Goal: Information Seeking & Learning: Learn about a topic

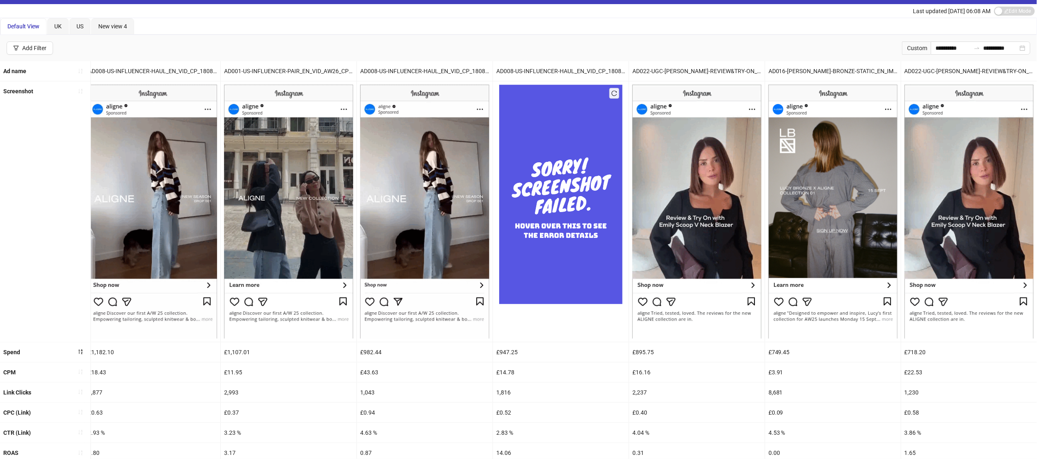
scroll to position [97, 0]
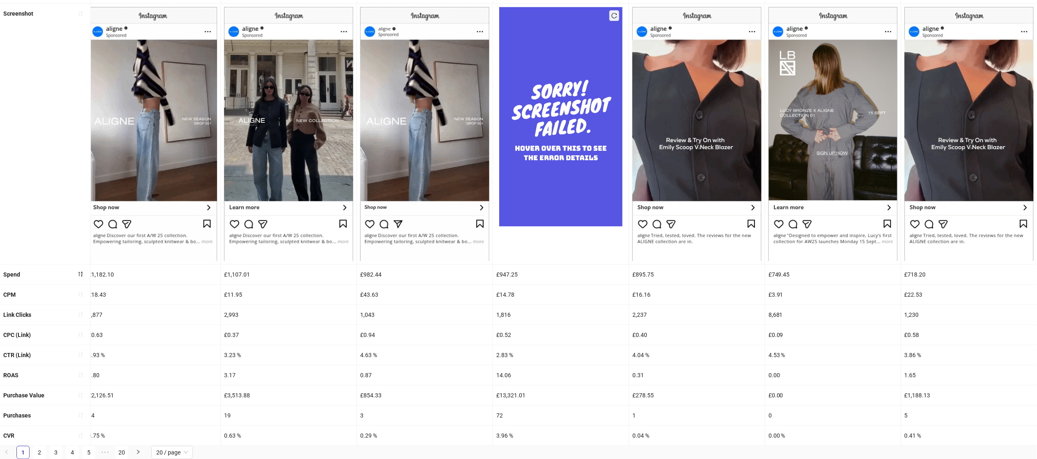
click at [42, 445] on div "CVR" at bounding box center [45, 436] width 90 height 20
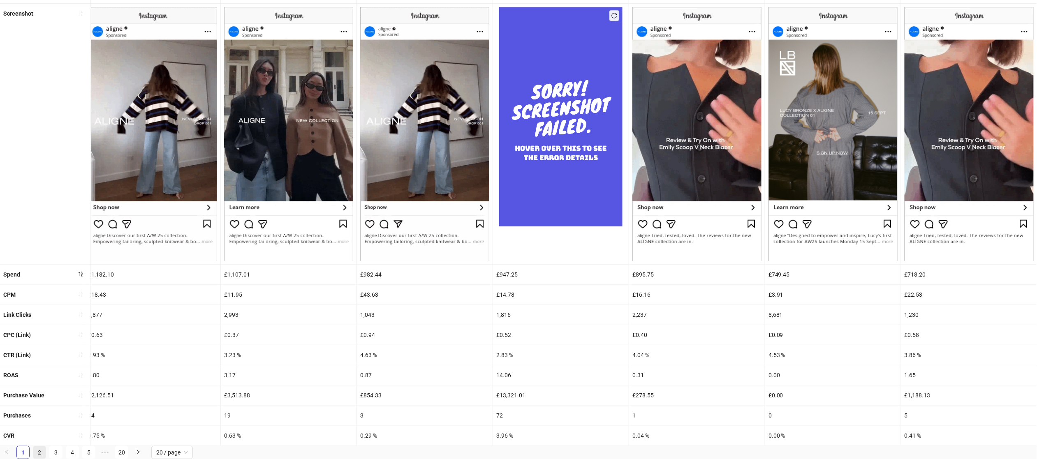
click at [38, 454] on link "2" at bounding box center [39, 452] width 12 height 12
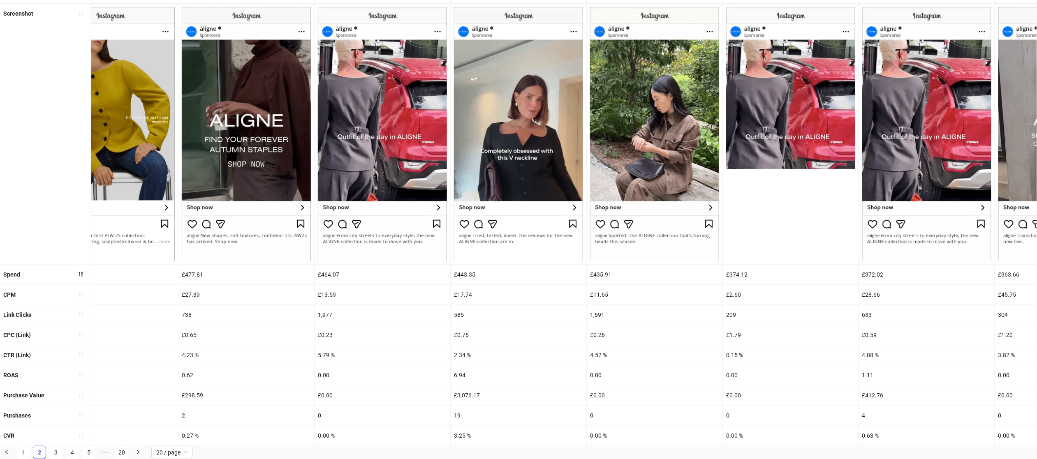
click at [461, 420] on div "19" at bounding box center [518, 416] width 136 height 20
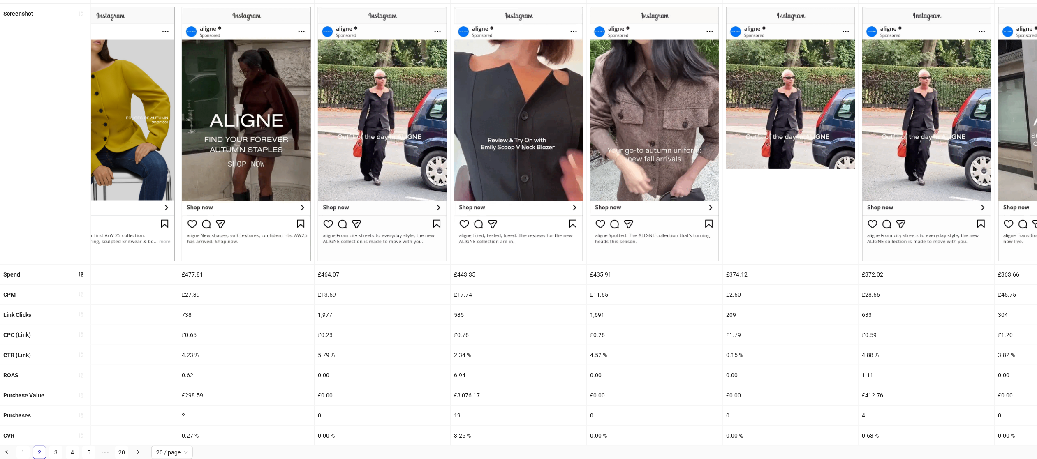
click at [462, 389] on div "£3,076.17" at bounding box center [518, 396] width 136 height 20
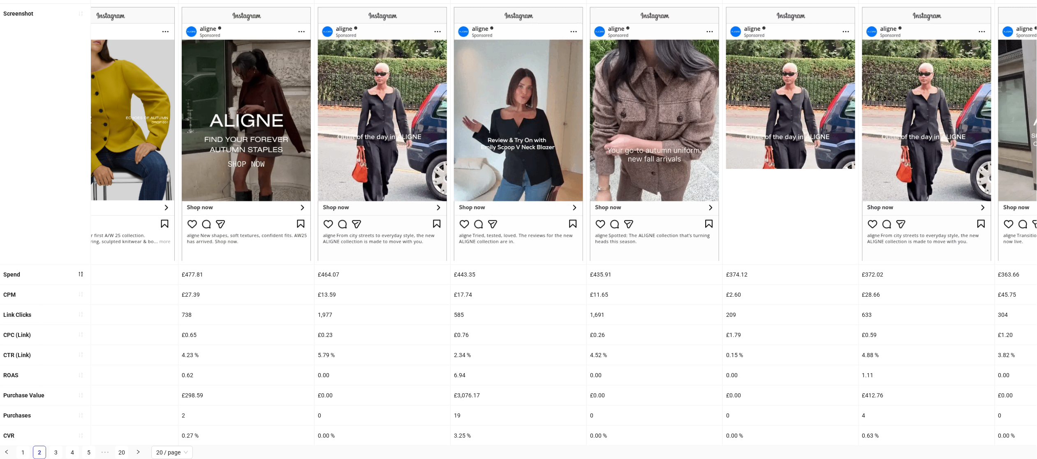
click at [464, 286] on div "£17.74" at bounding box center [518, 295] width 136 height 20
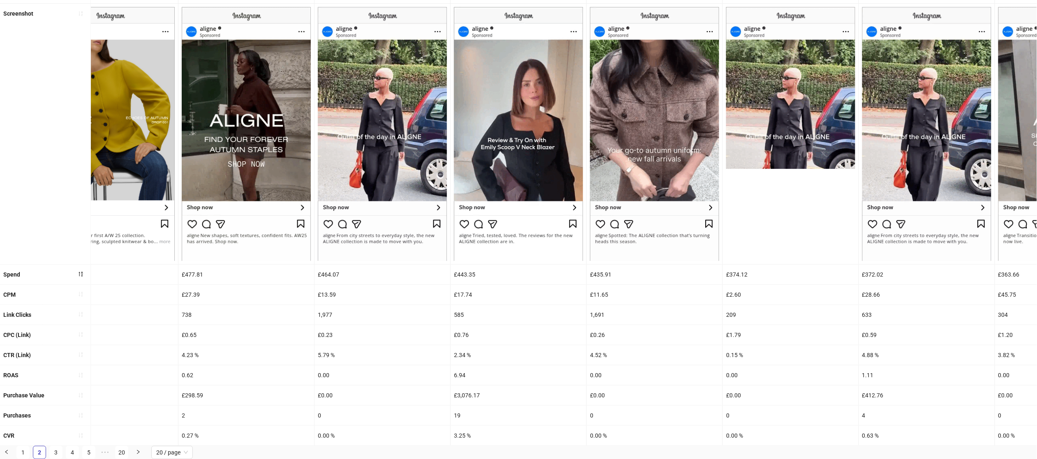
click at [465, 294] on div "£17.74" at bounding box center [518, 295] width 136 height 20
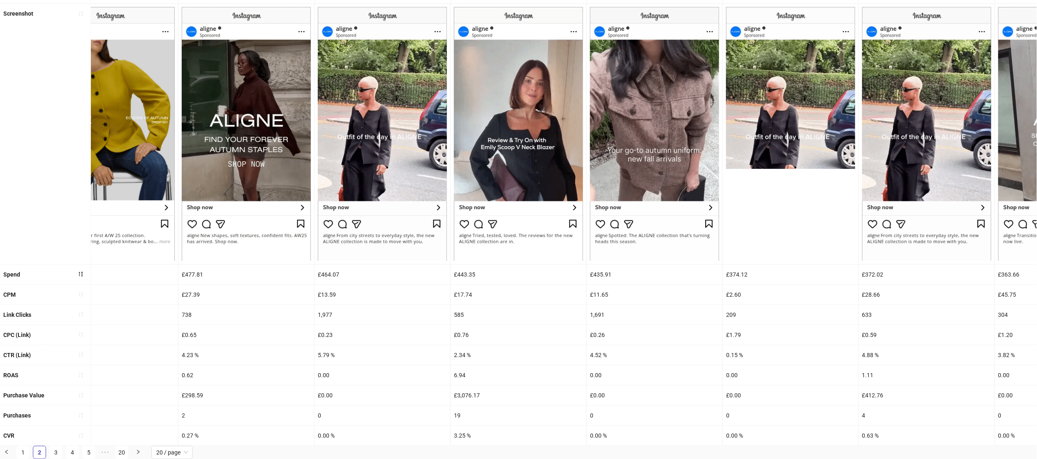
click at [463, 374] on div "6.94" at bounding box center [518, 375] width 136 height 20
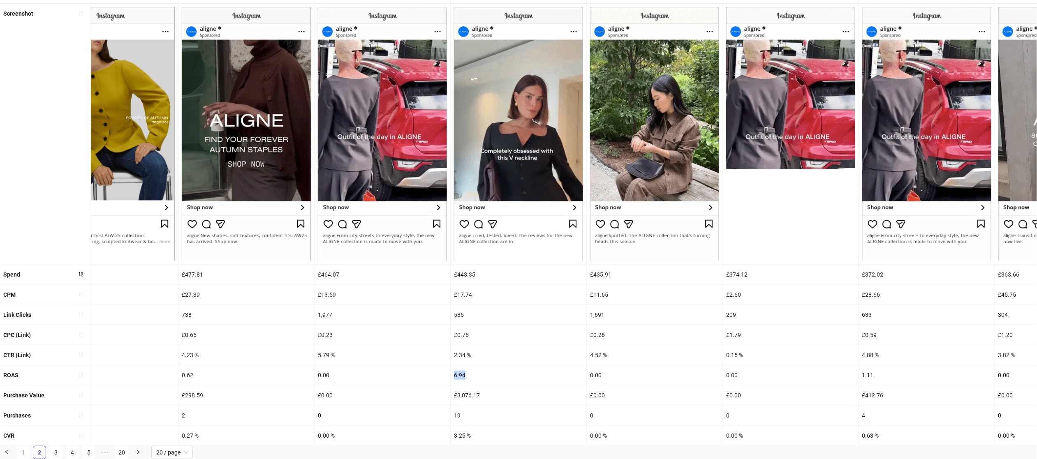
click at [463, 374] on div "6.94" at bounding box center [518, 375] width 136 height 20
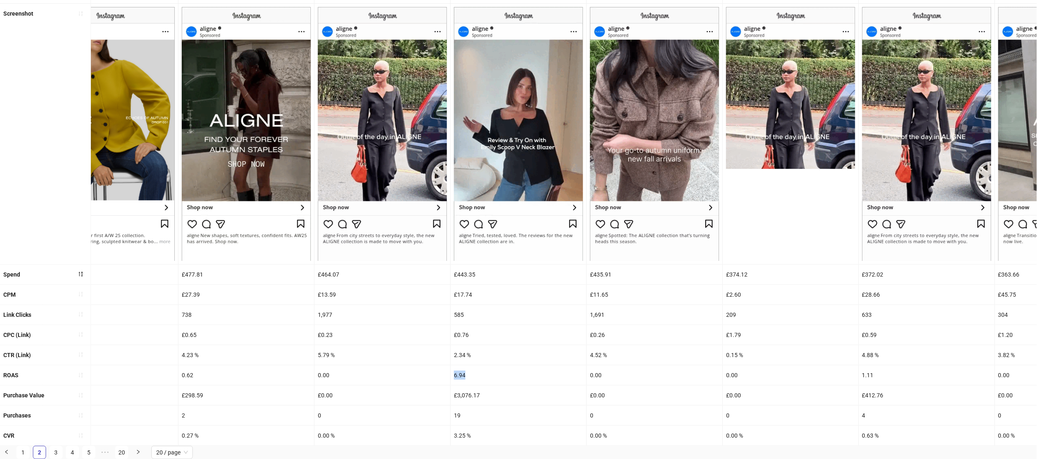
copy div "6.94"
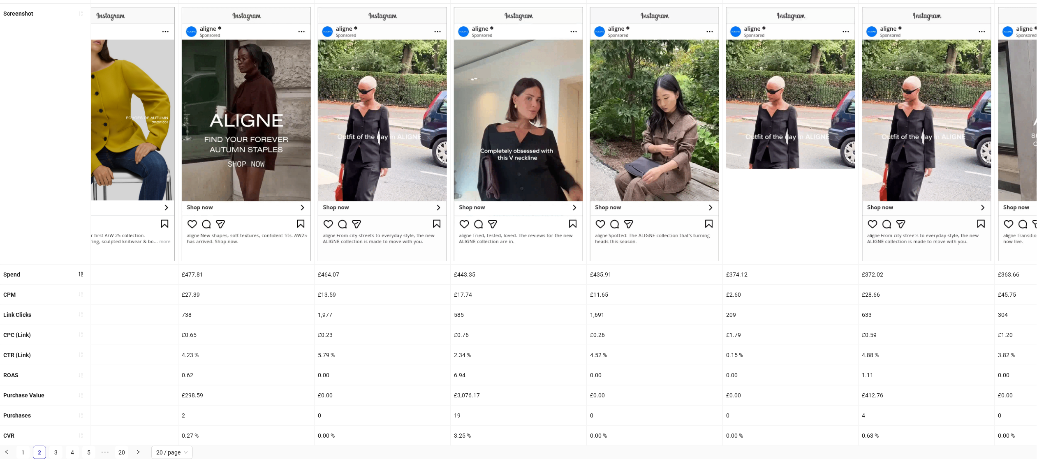
click at [462, 413] on div "19" at bounding box center [518, 416] width 136 height 20
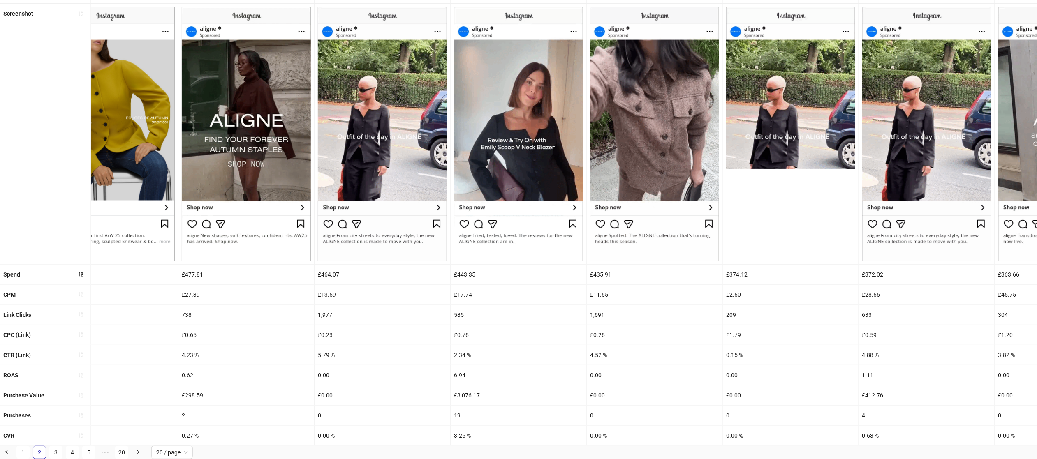
click at [462, 431] on div "3.25 %" at bounding box center [518, 436] width 136 height 20
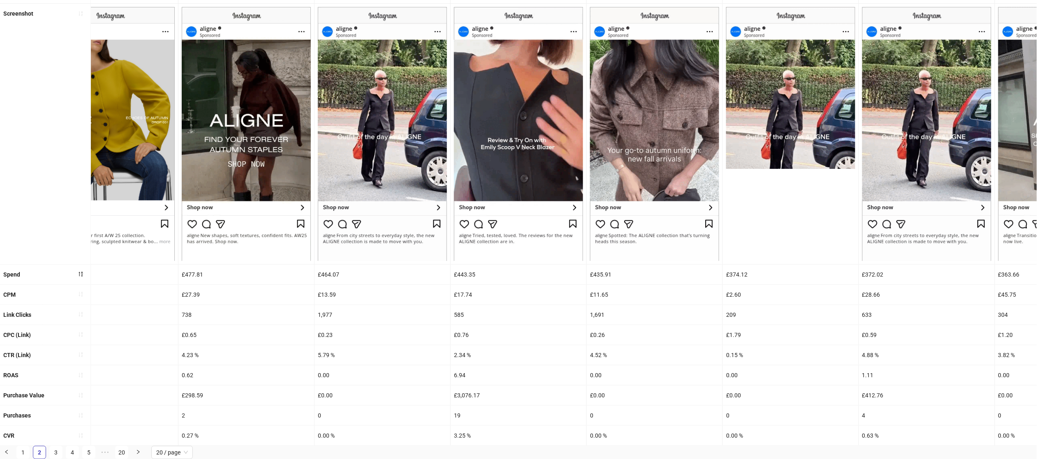
click at [462, 431] on div "3.25 %" at bounding box center [518, 436] width 136 height 20
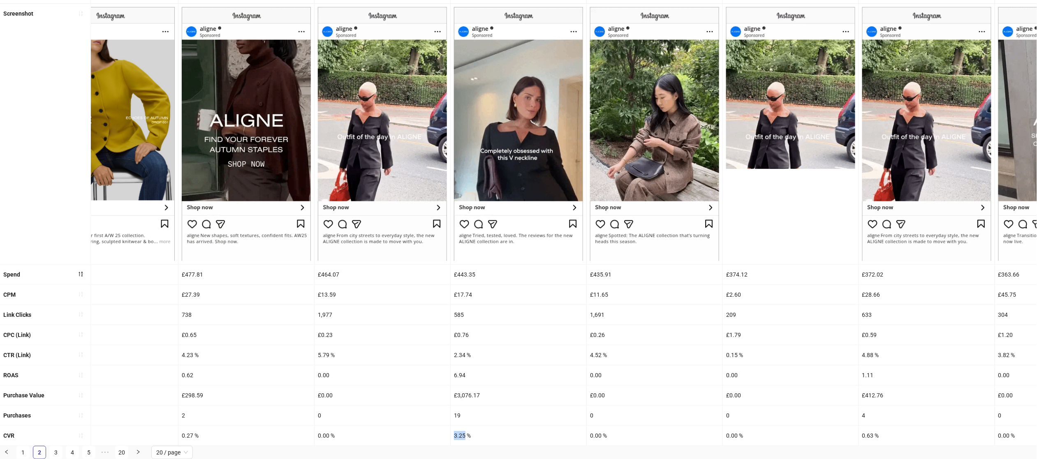
click at [462, 431] on div "3.25 %" at bounding box center [518, 436] width 136 height 20
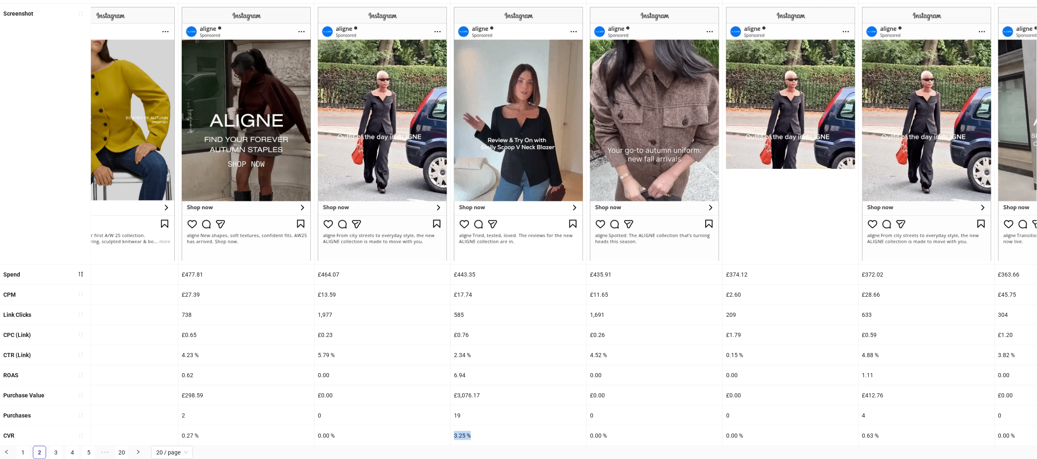
copy div "3.25 %"
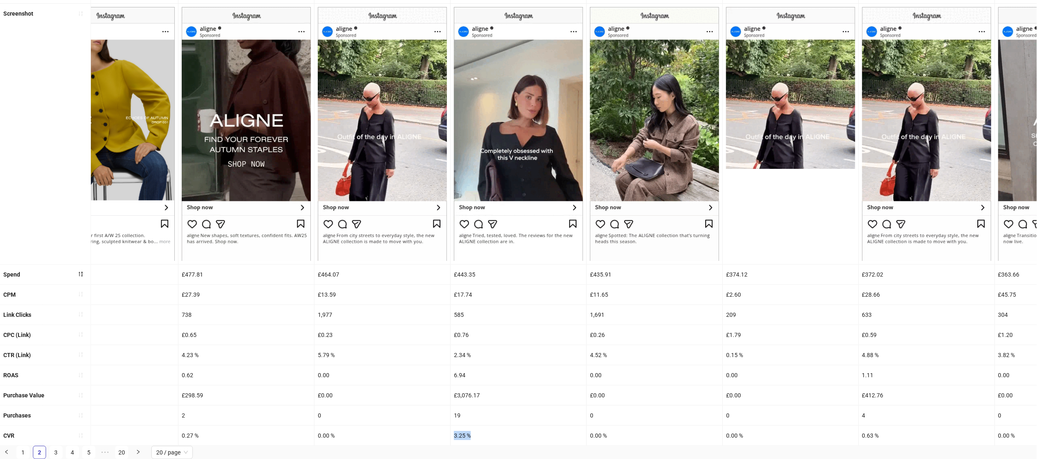
click at [459, 356] on div "2.34 %" at bounding box center [518, 355] width 136 height 20
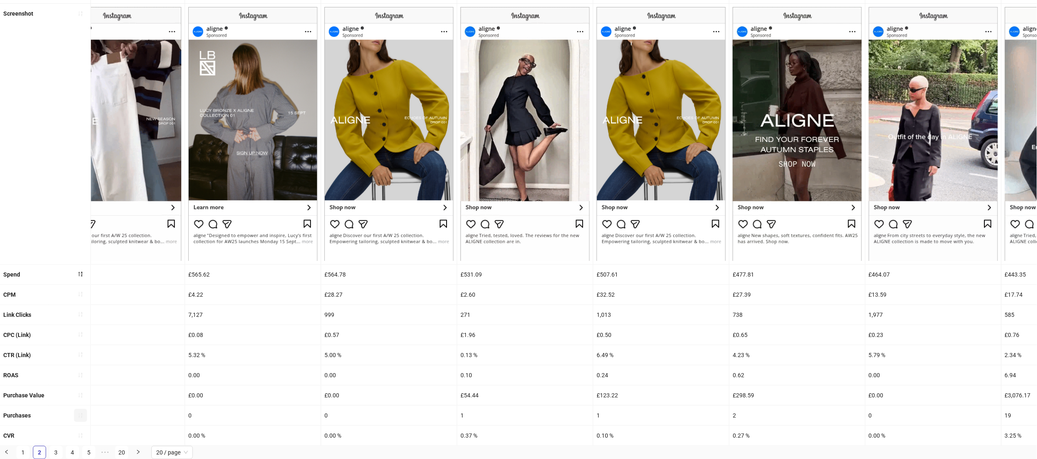
click at [78, 413] on icon "sort-ascending" at bounding box center [81, 416] width 6 height 6
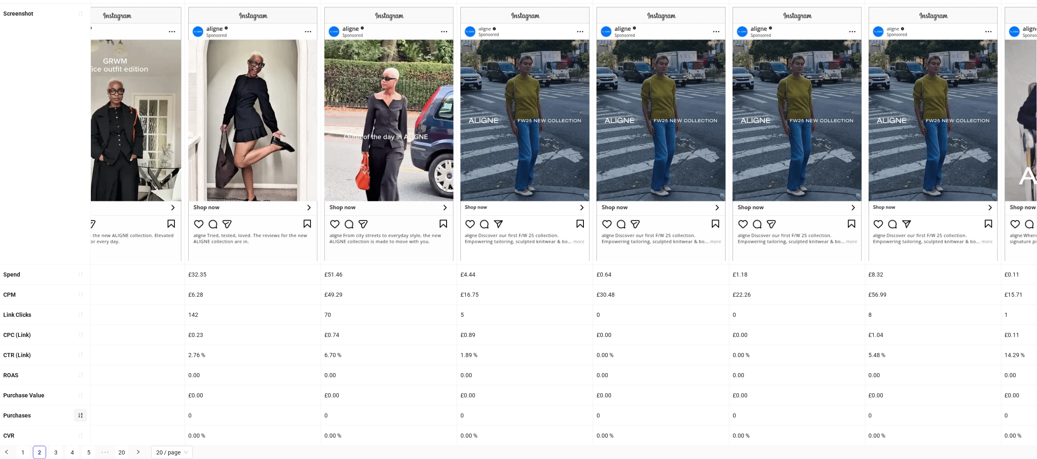
scroll to position [0, 0]
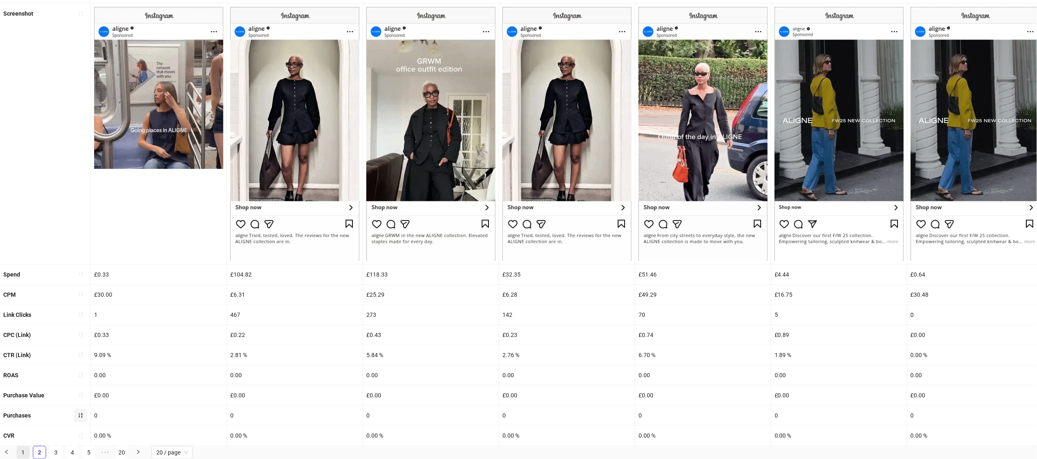
click at [24, 455] on link "1" at bounding box center [23, 452] width 12 height 12
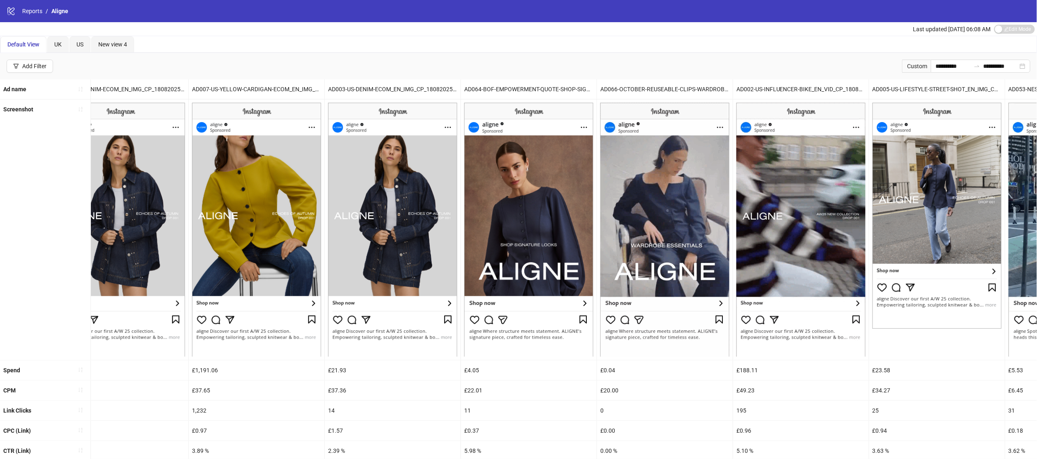
scroll to position [97, 0]
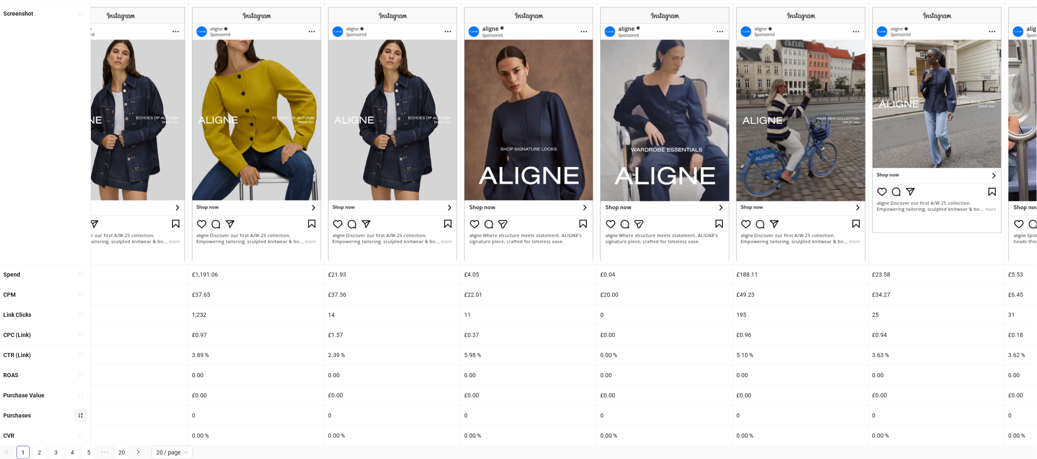
click at [79, 415] on icon "sort-ascending" at bounding box center [81, 416] width 6 height 6
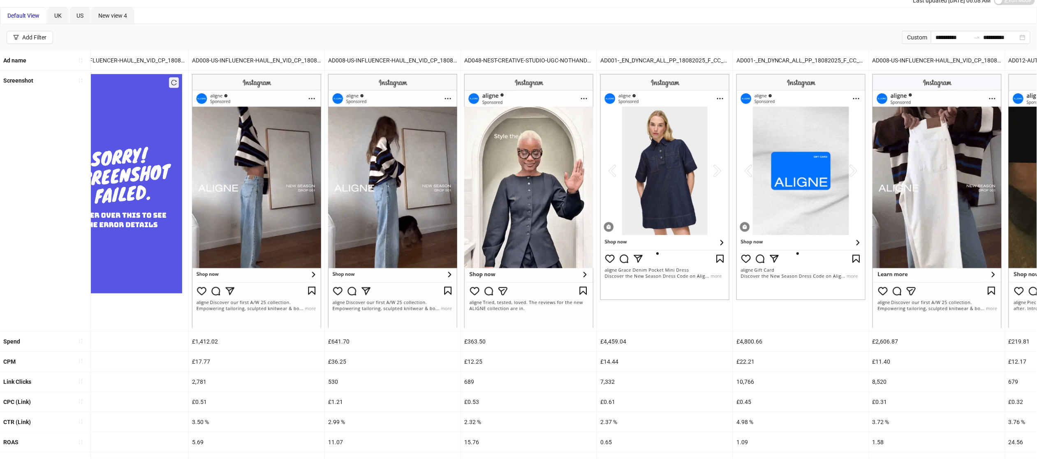
scroll to position [0, 0]
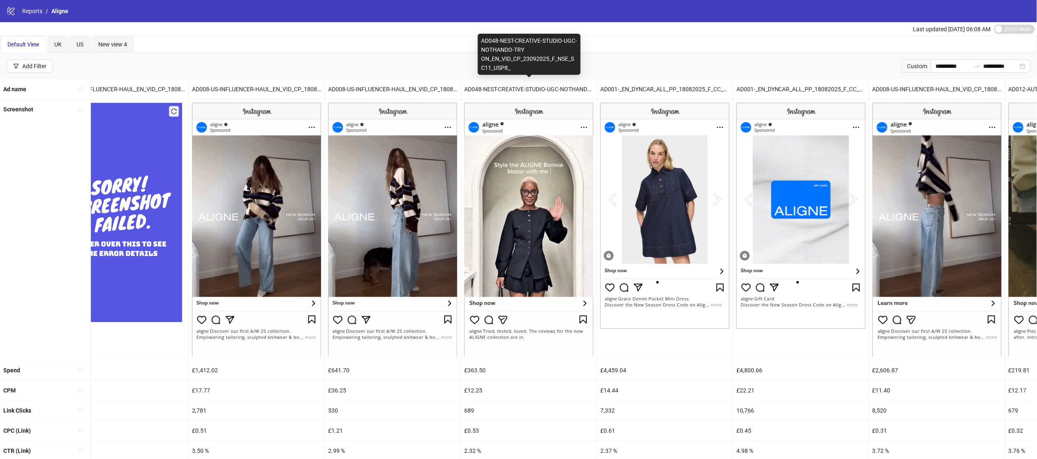
click at [520, 87] on div "AD048-NEST-CREATIVE-STUDIO-UGC-NOTHANDO-TRY ON_EN_VID_CP_23092025_F_NSE_SC11_US…" at bounding box center [529, 89] width 136 height 20
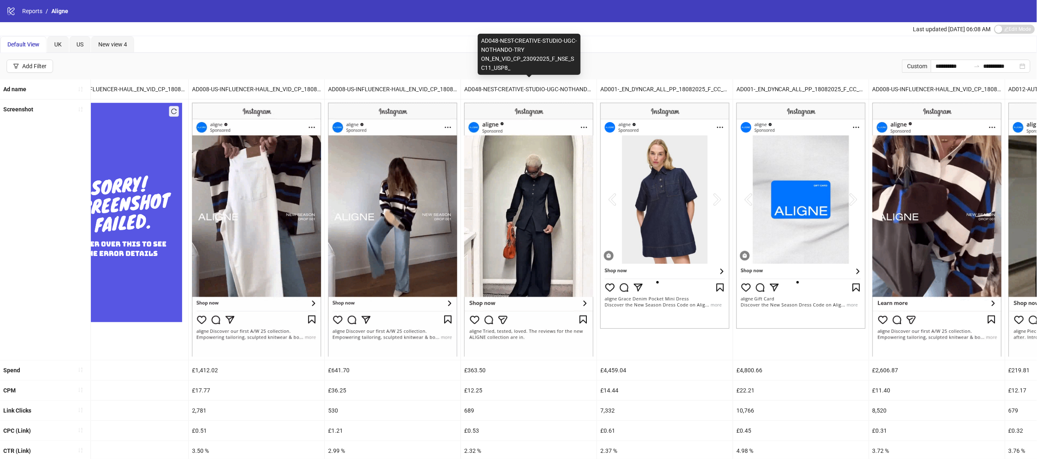
click at [520, 87] on div "AD048-NEST-CREATIVE-STUDIO-UGC-NOTHANDO-TRY ON_EN_VID_CP_23092025_F_NSE_SC11_US…" at bounding box center [529, 89] width 136 height 20
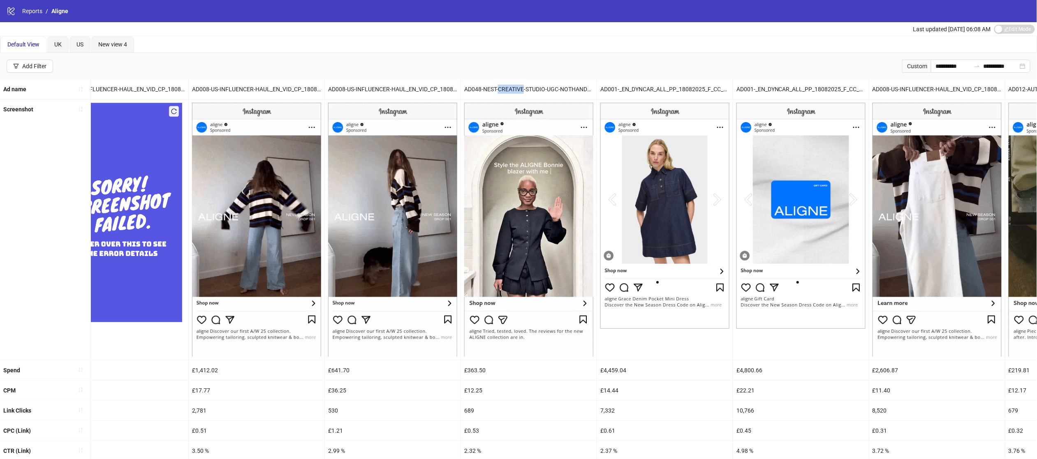
scroll to position [97, 0]
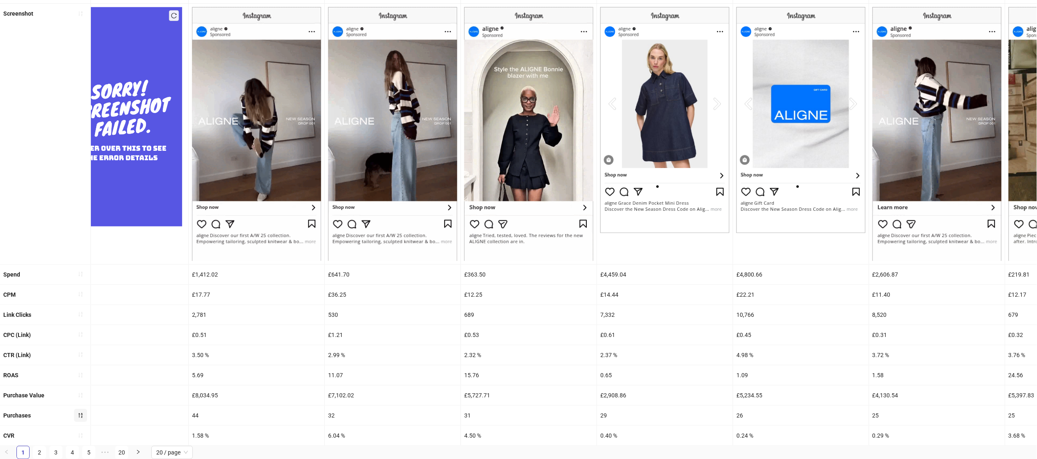
click at [471, 375] on div "15.76" at bounding box center [529, 375] width 136 height 20
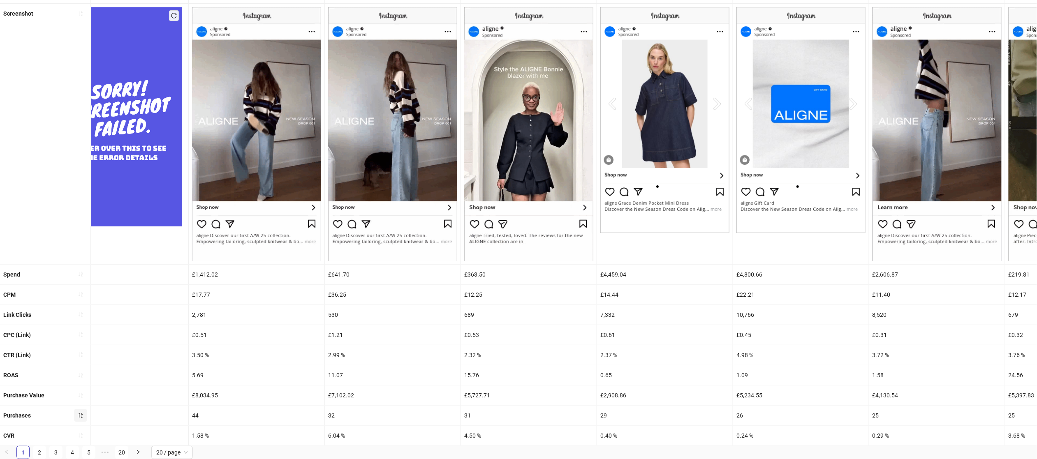
click at [471, 375] on div "15.76" at bounding box center [529, 375] width 136 height 20
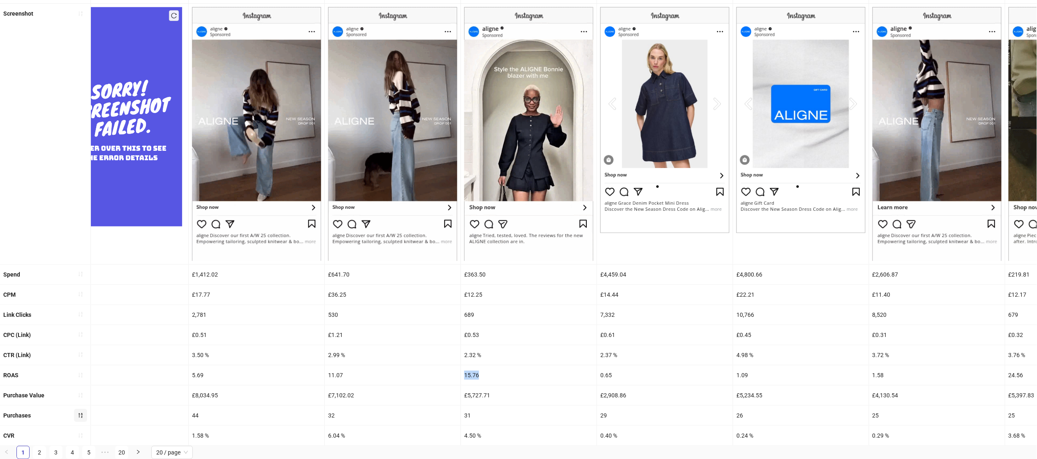
click at [471, 375] on div "15.76" at bounding box center [529, 375] width 136 height 20
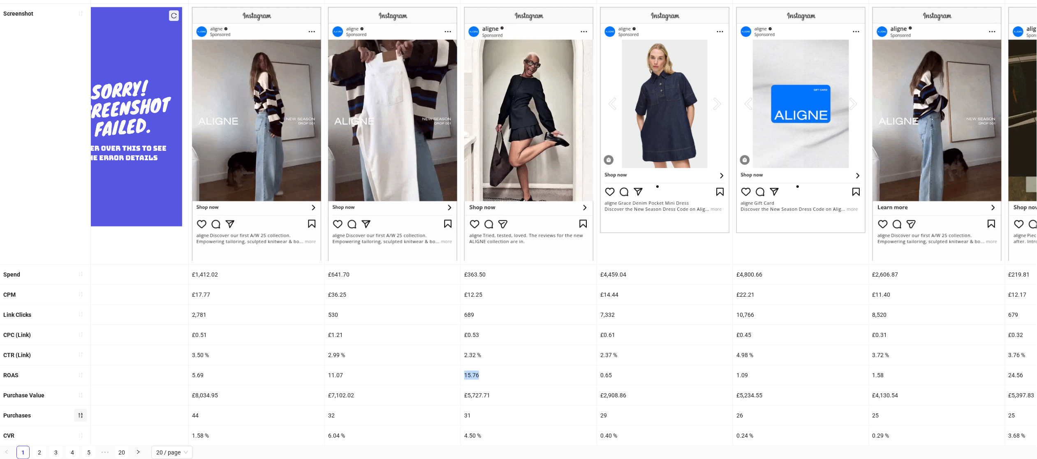
copy div "15.76"
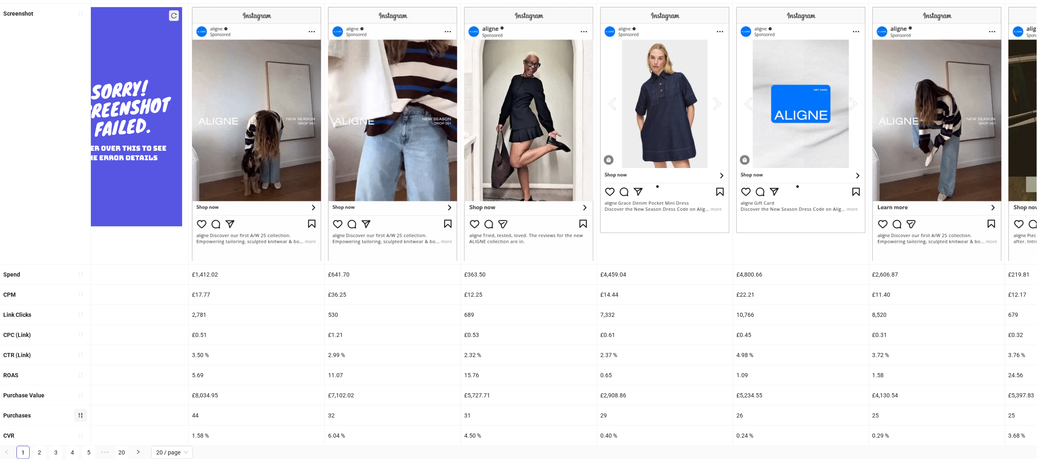
click at [483, 432] on div "4.50 %" at bounding box center [529, 436] width 136 height 20
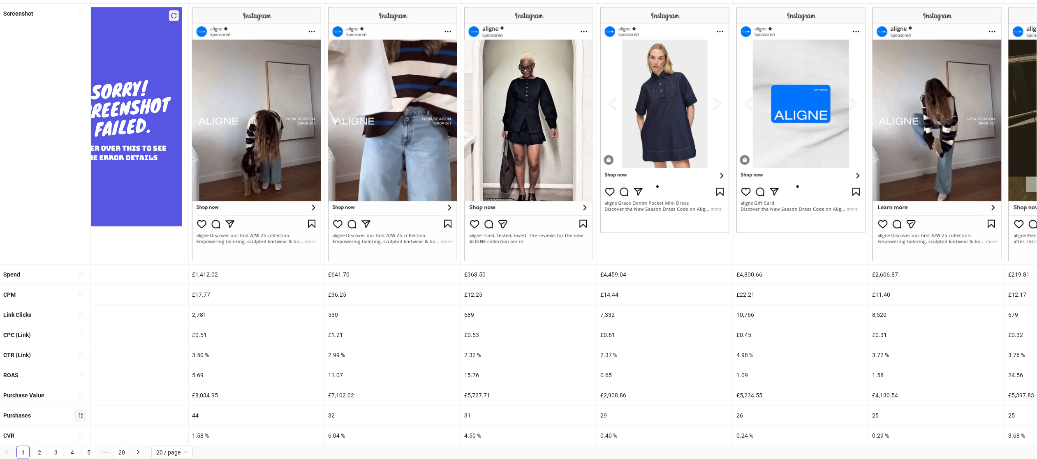
click at [468, 352] on div "2.32 %" at bounding box center [529, 355] width 136 height 20
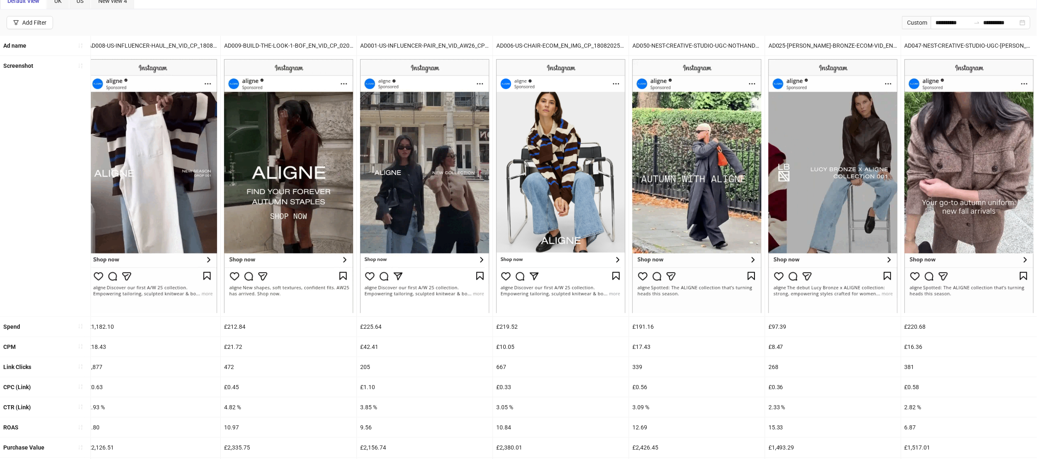
scroll to position [39, 0]
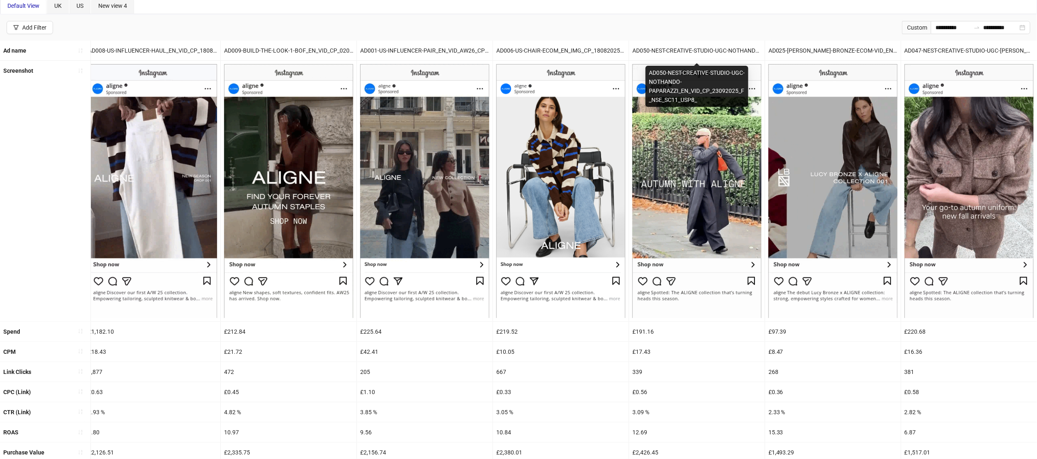
click at [705, 46] on div "AD050-NEST-CREATIVE-STUDIO-UGC-NOTHANDO-PAPARAZZI_EN_VID_CP_23092025_F_NSE_SC11…" at bounding box center [697, 51] width 136 height 20
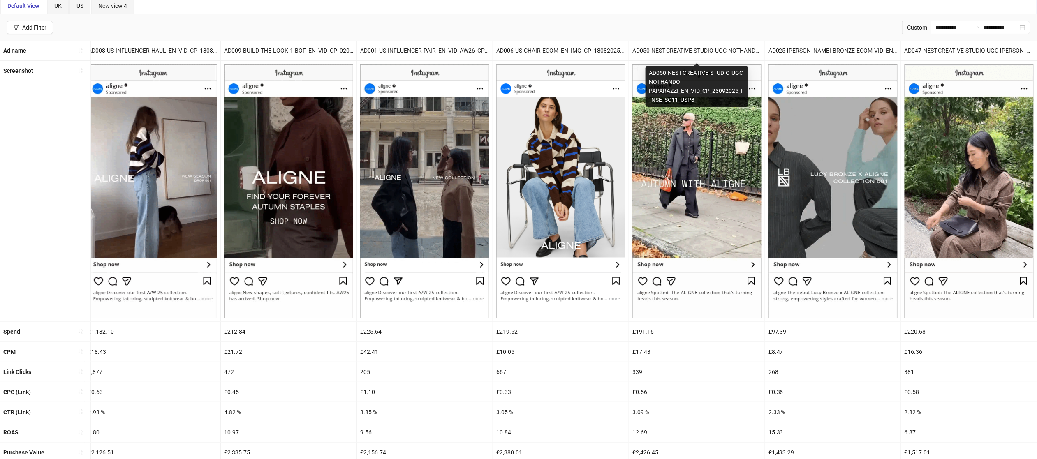
click at [705, 46] on div "AD050-NEST-CREATIVE-STUDIO-UGC-NOTHANDO-PAPARAZZI_EN_VID_CP_23092025_F_NSE_SC11…" at bounding box center [697, 51] width 136 height 20
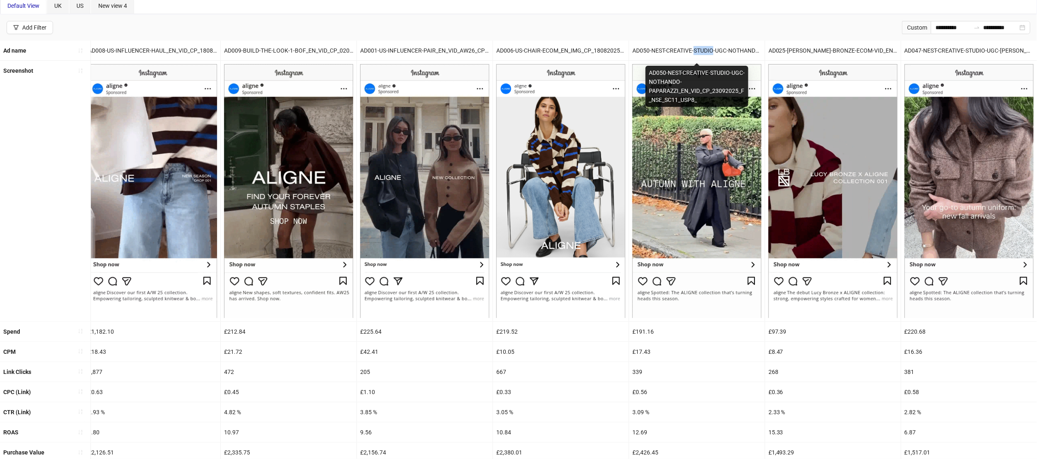
click at [677, 42] on div "AD050-NEST-CREATIVE-STUDIO-UGC-NOTHANDO-PAPARAZZI_EN_VID_CP_23092025_F_NSE_SC11…" at bounding box center [697, 51] width 136 height 20
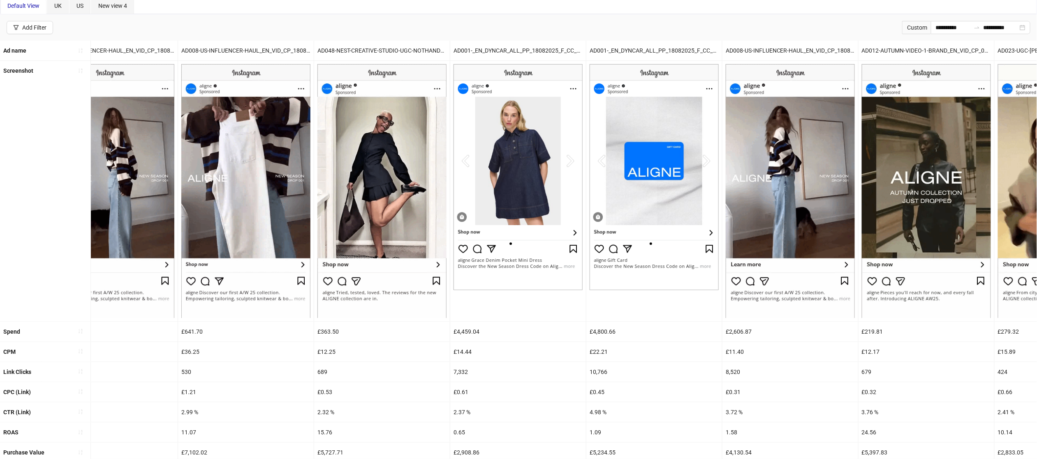
scroll to position [0, 185]
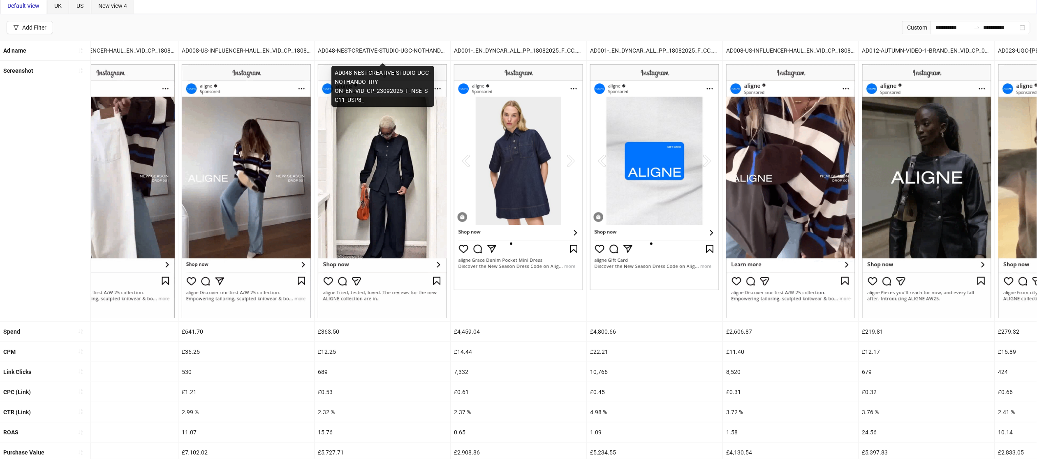
click at [385, 53] on div "AD048-NEST-CREATIVE-STUDIO-UGC-NOTHANDO-TRY ON_EN_VID_CP_23092025_F_NSE_SC11_US…" at bounding box center [382, 51] width 136 height 20
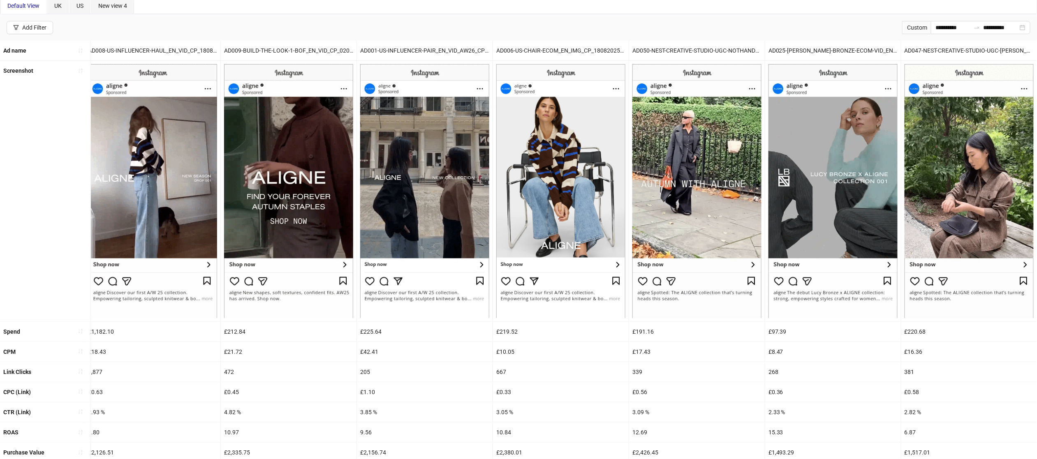
scroll to position [97, 0]
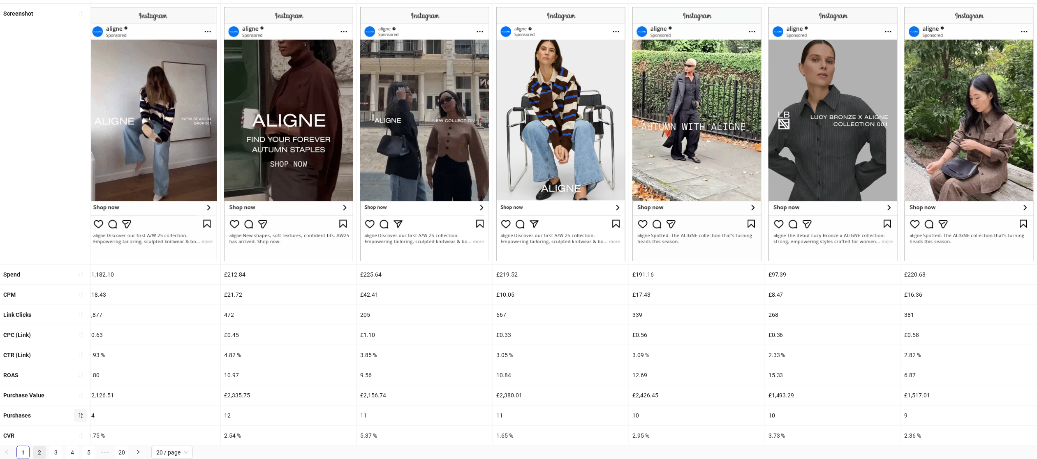
click at [39, 450] on link "2" at bounding box center [39, 452] width 12 height 12
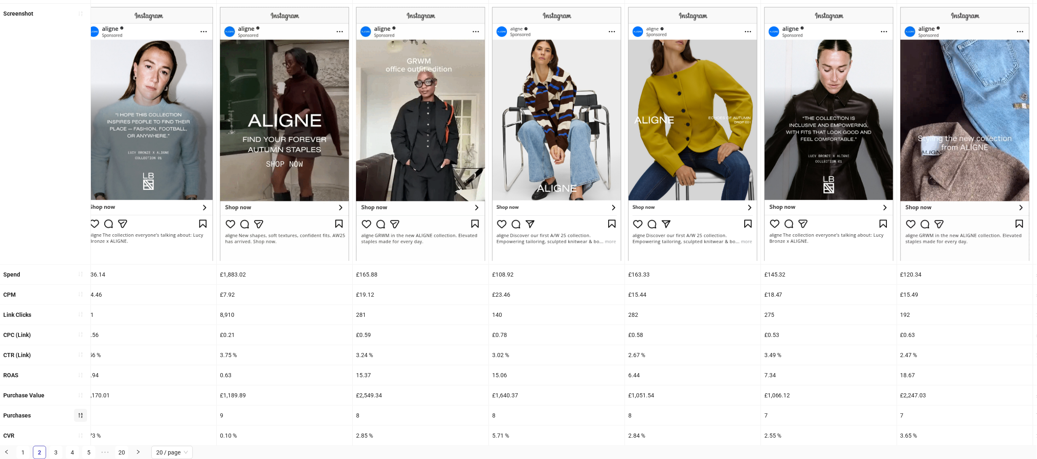
scroll to position [0, 0]
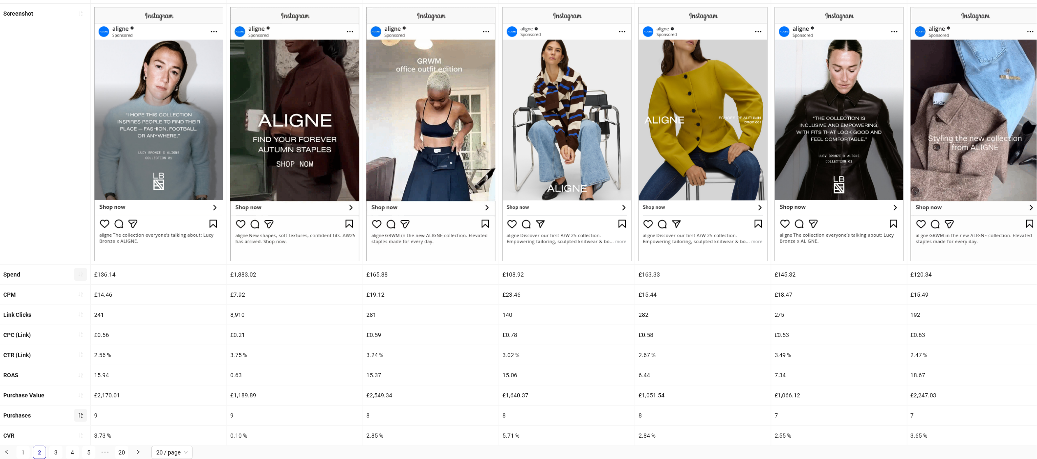
click at [80, 271] on icon "sort-ascending" at bounding box center [81, 274] width 6 height 6
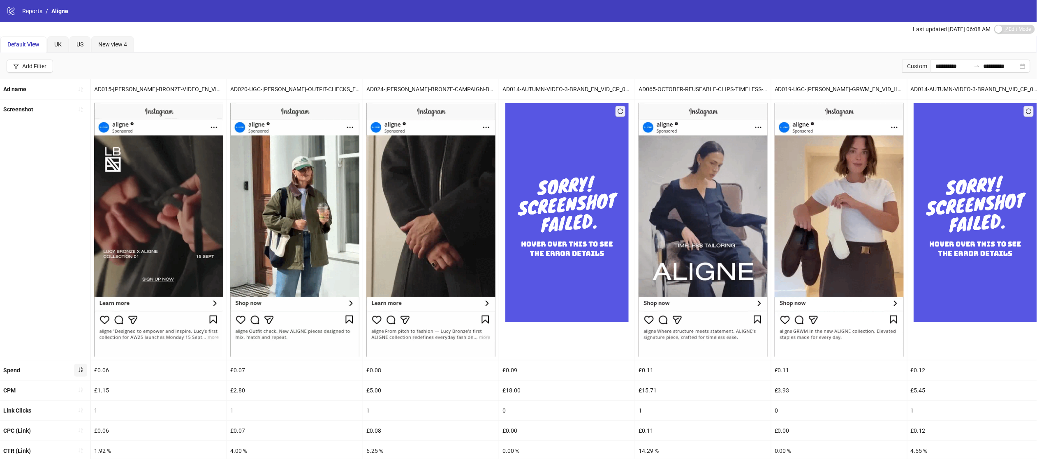
click at [81, 370] on icon "sort-ascending" at bounding box center [81, 370] width 6 height 6
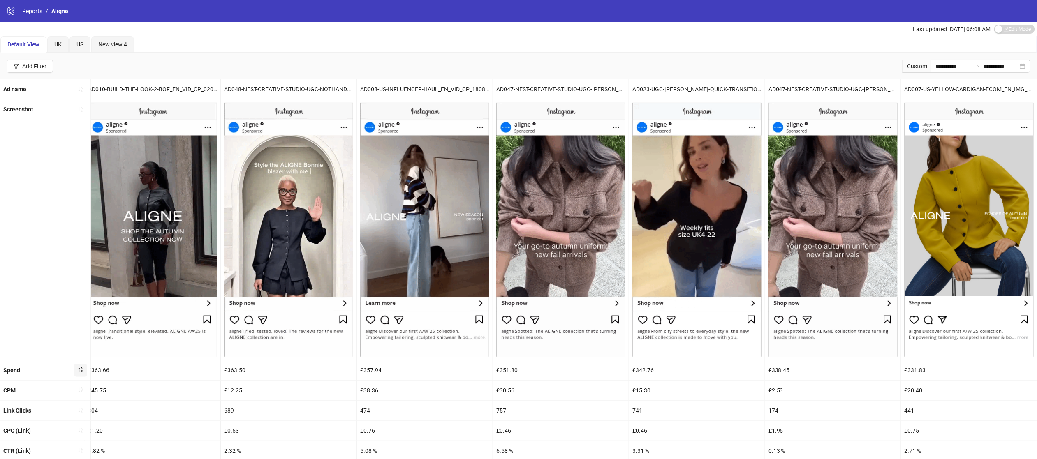
scroll to position [97, 0]
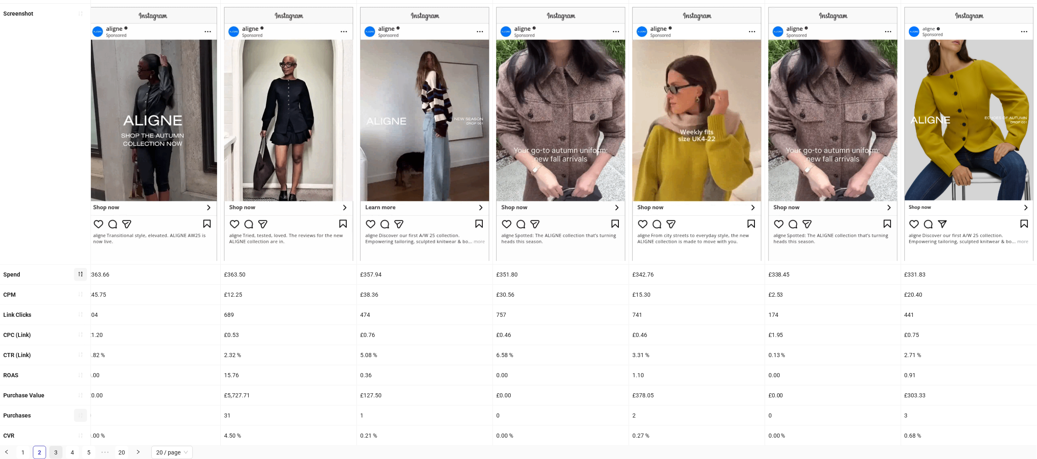
click at [55, 449] on link "3" at bounding box center [56, 452] width 12 height 12
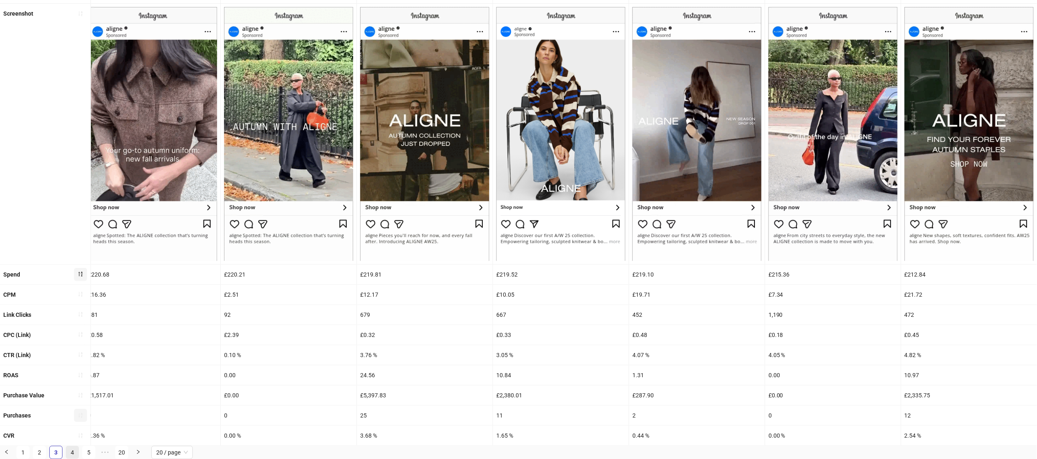
click at [70, 449] on link "4" at bounding box center [72, 452] width 12 height 12
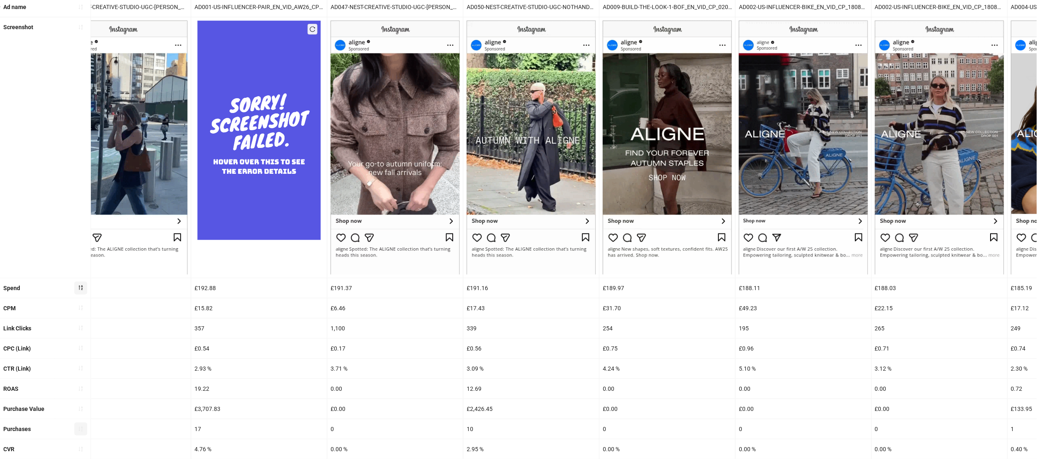
scroll to position [86, 0]
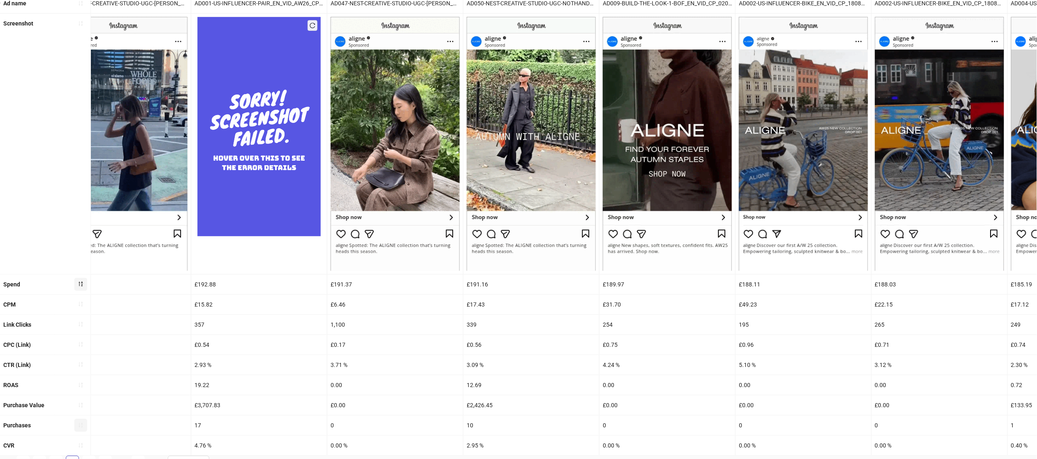
click at [476, 383] on div "12.69" at bounding box center [531, 385] width 136 height 20
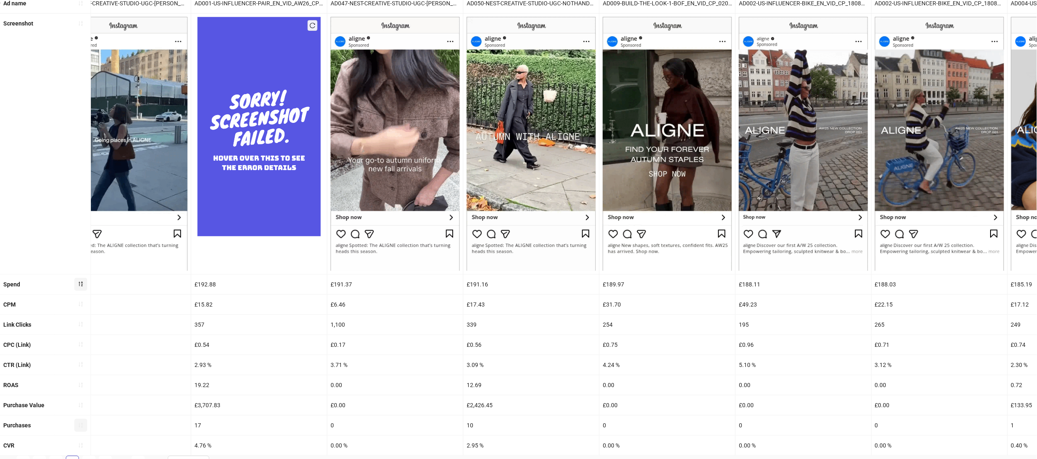
click at [476, 383] on div "12.69" at bounding box center [531, 385] width 136 height 20
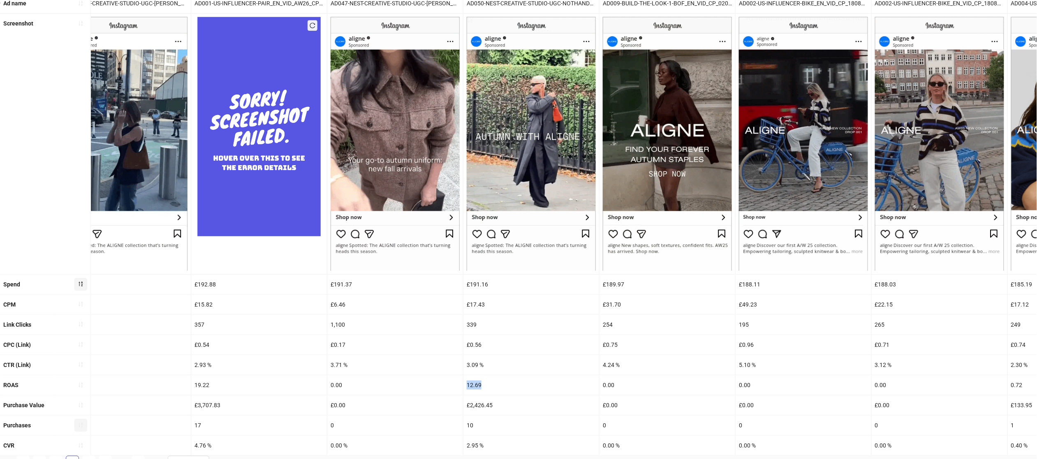
copy div "12.69"
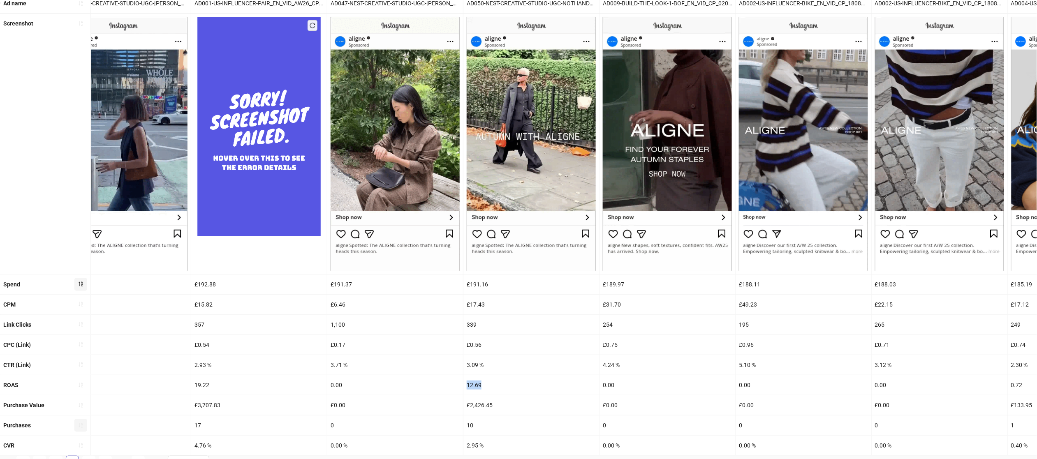
scroll to position [97, 0]
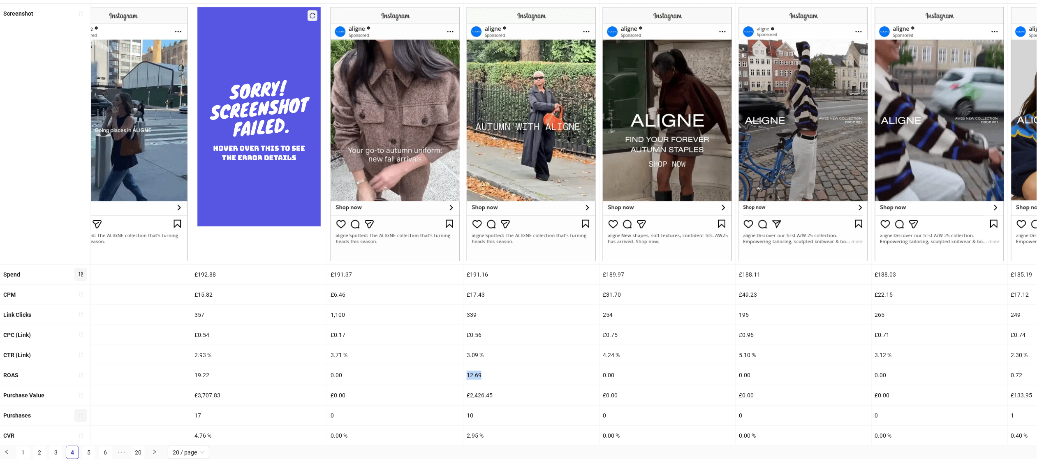
click at [475, 437] on div "2.95 %" at bounding box center [531, 436] width 136 height 20
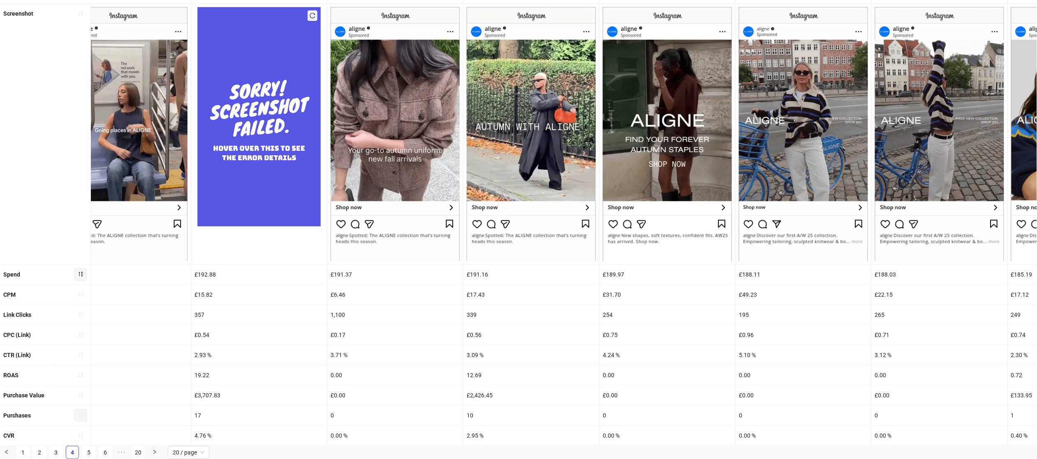
click at [475, 437] on div "2.95 %" at bounding box center [531, 436] width 136 height 20
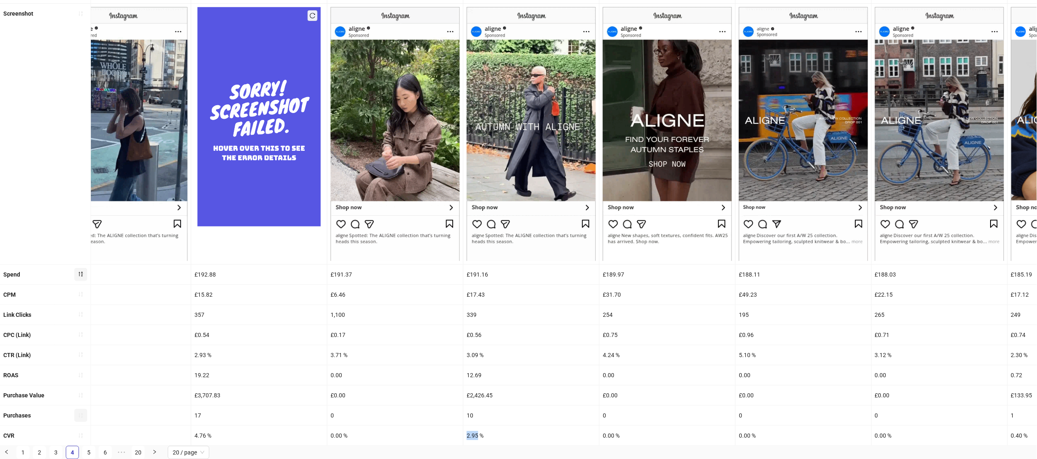
click at [475, 437] on div "2.95 %" at bounding box center [531, 436] width 136 height 20
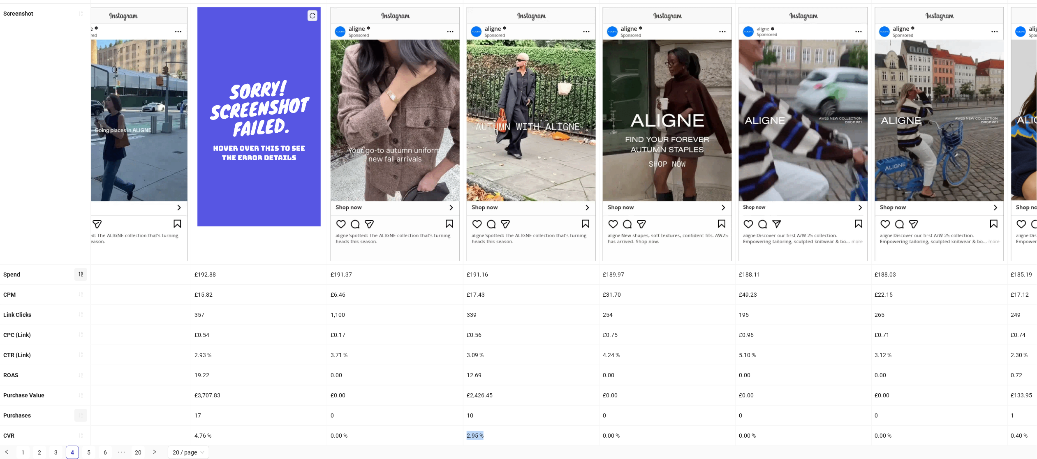
copy div "2.95 %"
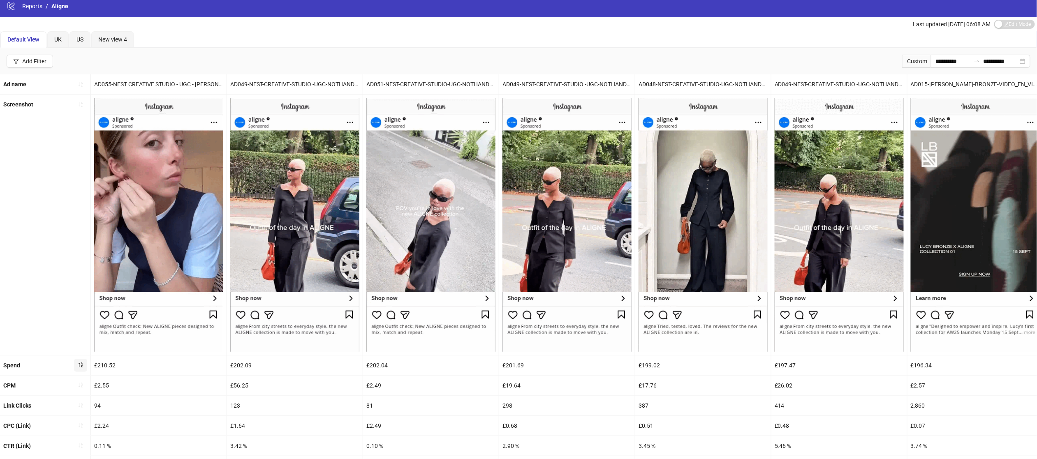
scroll to position [4, 0]
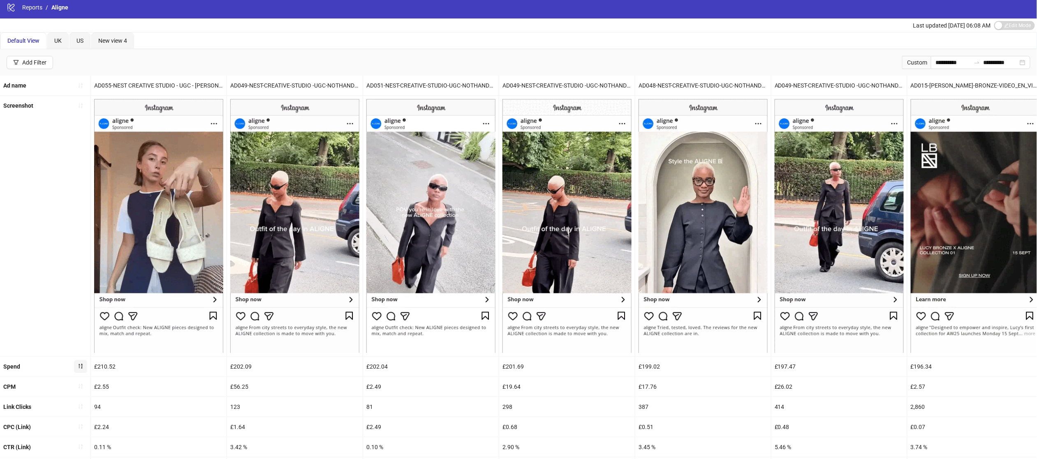
click at [455, 83] on div "AD051-NEST-CREATIVE-STUDIO-UGC-NOTHANDO-OUTFIT-CHECK_EN_VID_CP_23092025_F_NSE_S…" at bounding box center [431, 86] width 136 height 20
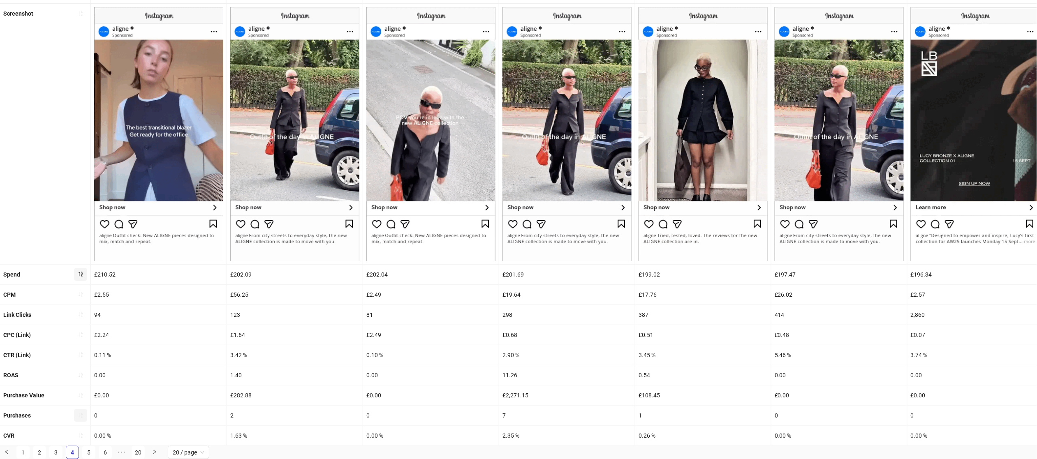
scroll to position [97, 0]
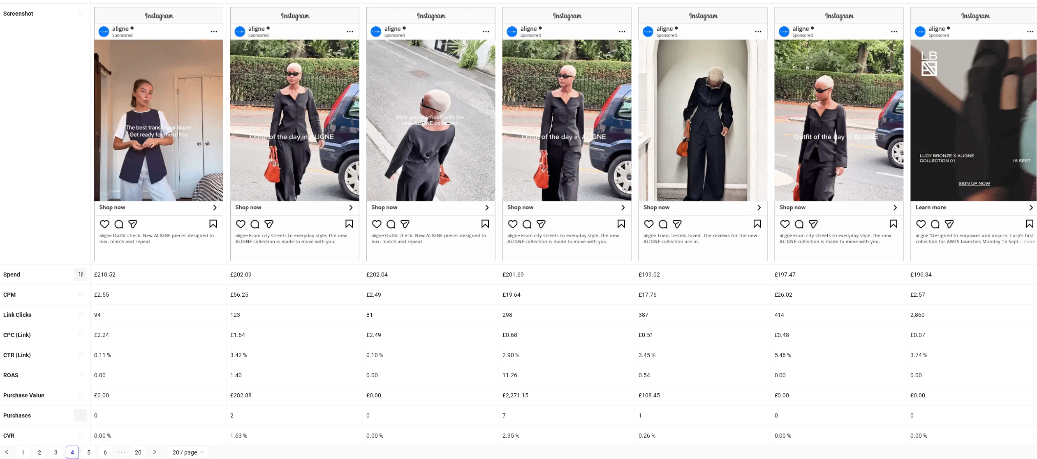
click at [526, 285] on div "£19.64" at bounding box center [567, 295] width 136 height 20
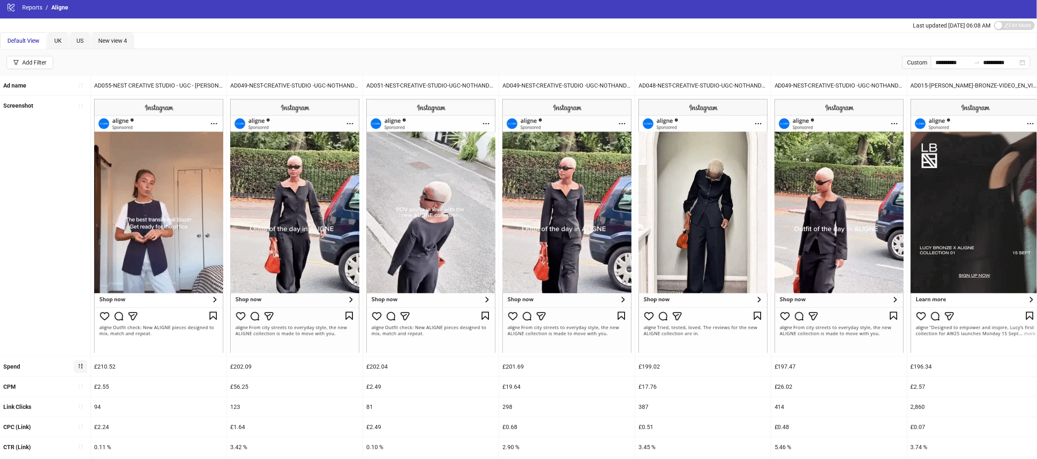
scroll to position [0, 0]
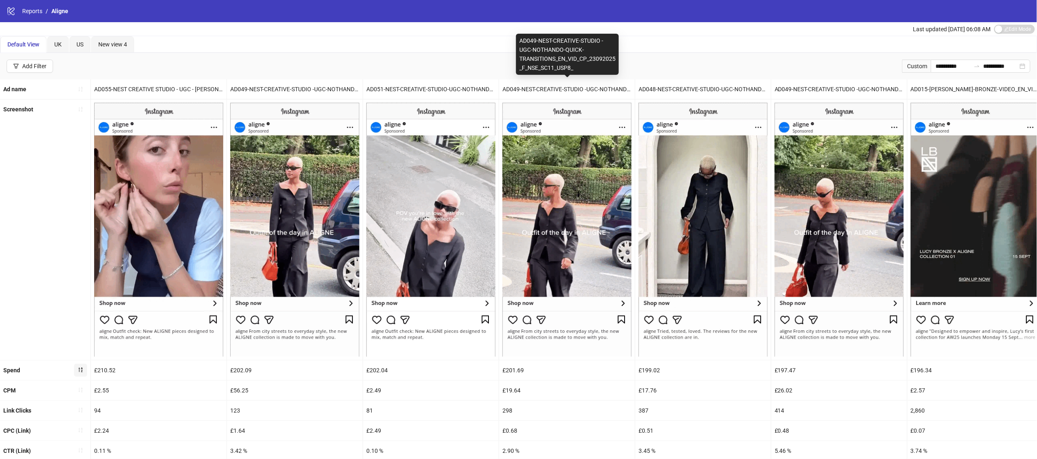
click at [552, 89] on div "AD049-NEST-CREATIVE-STUDIO -UGC-NOTHANDO-QUICK-TRANSITIONS_EN_VID_CP_23092025_F…" at bounding box center [567, 89] width 136 height 20
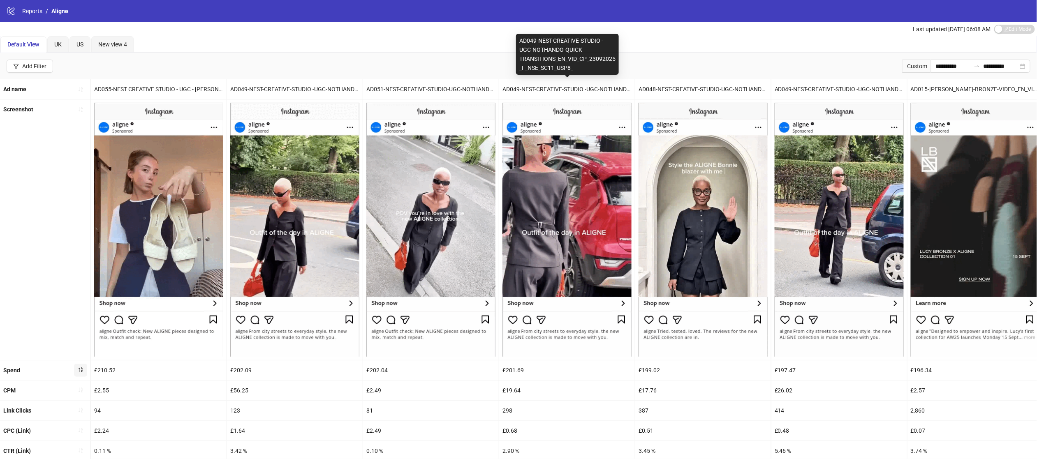
click at [552, 89] on div "AD049-NEST-CREATIVE-STUDIO -UGC-NOTHANDO-QUICK-TRANSITIONS_EN_VID_CP_23092025_F…" at bounding box center [567, 89] width 136 height 20
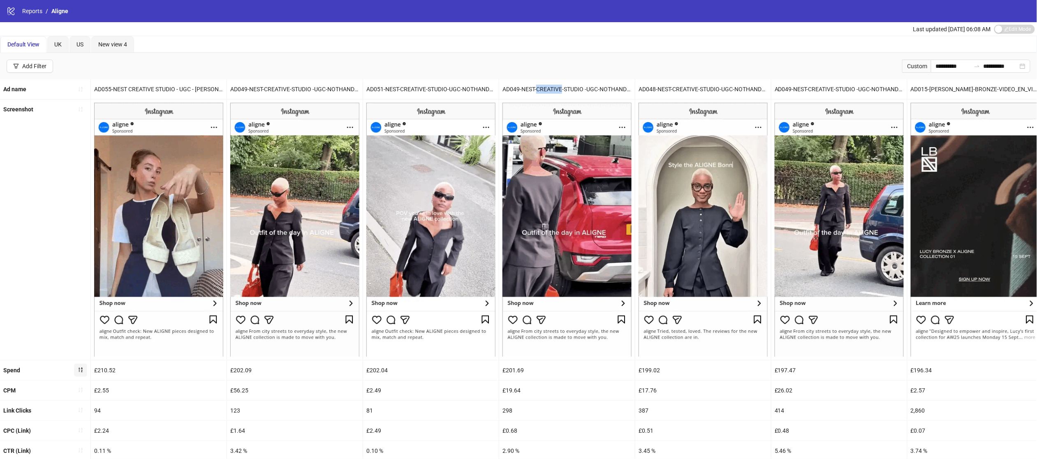
scroll to position [97, 0]
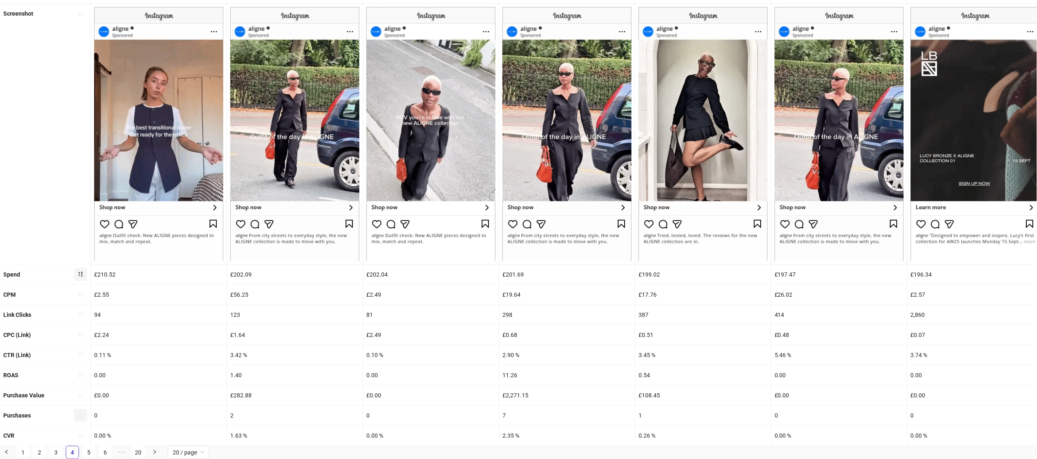
click at [540, 259] on img at bounding box center [566, 134] width 129 height 254
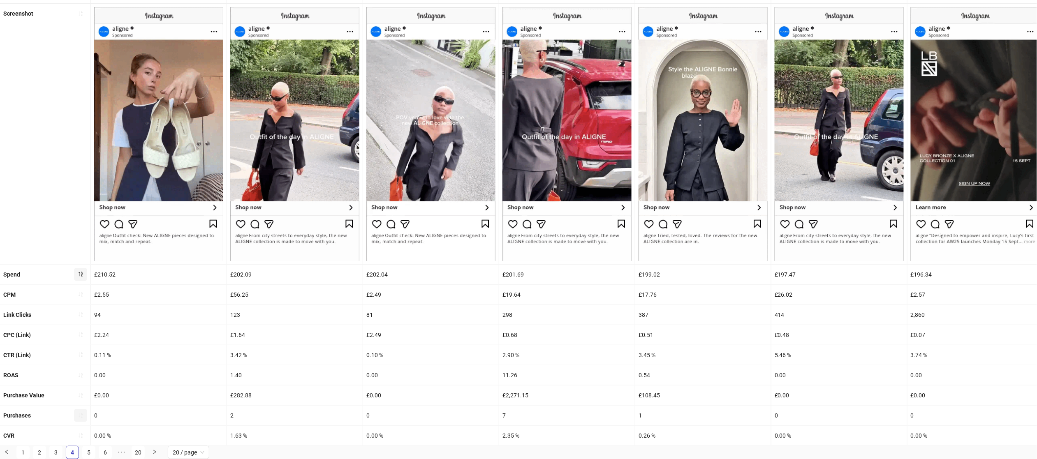
click at [508, 277] on div "£201.69" at bounding box center [567, 275] width 136 height 20
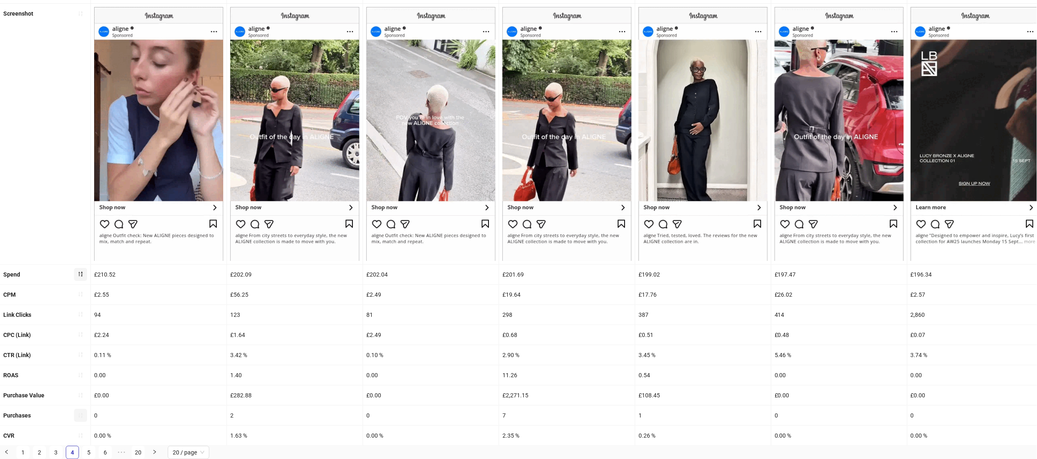
click at [508, 277] on div "£201.69" at bounding box center [567, 275] width 136 height 20
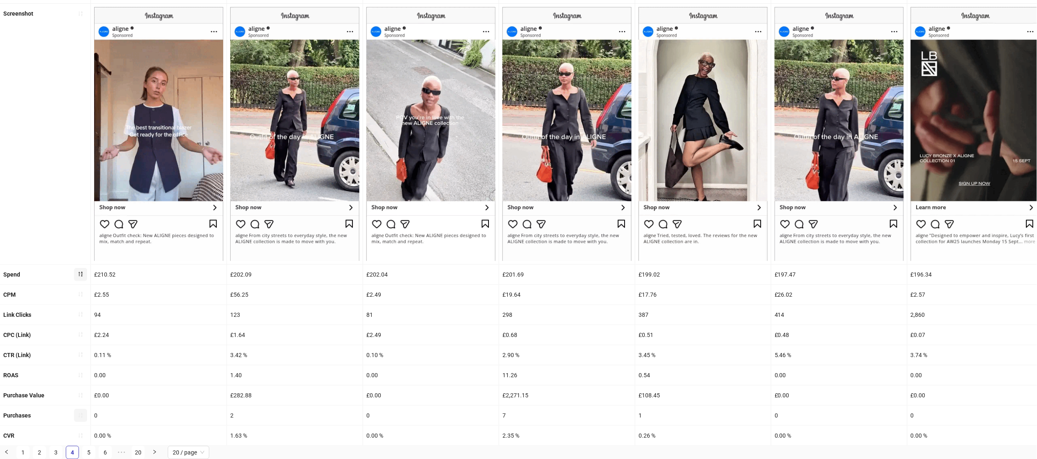
click at [511, 276] on div "£201.69" at bounding box center [567, 275] width 136 height 20
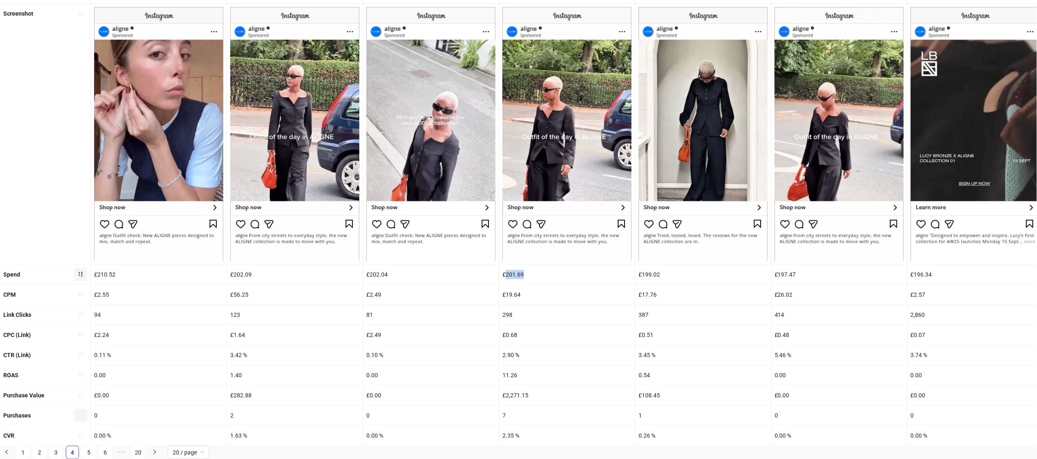
click at [511, 276] on div "£201.69" at bounding box center [567, 275] width 136 height 20
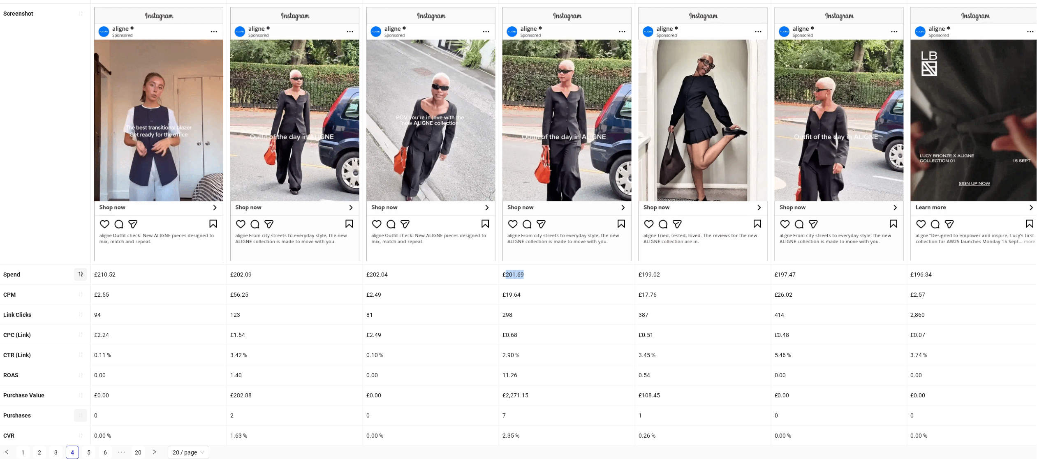
click at [512, 272] on div "£201.69" at bounding box center [567, 275] width 136 height 20
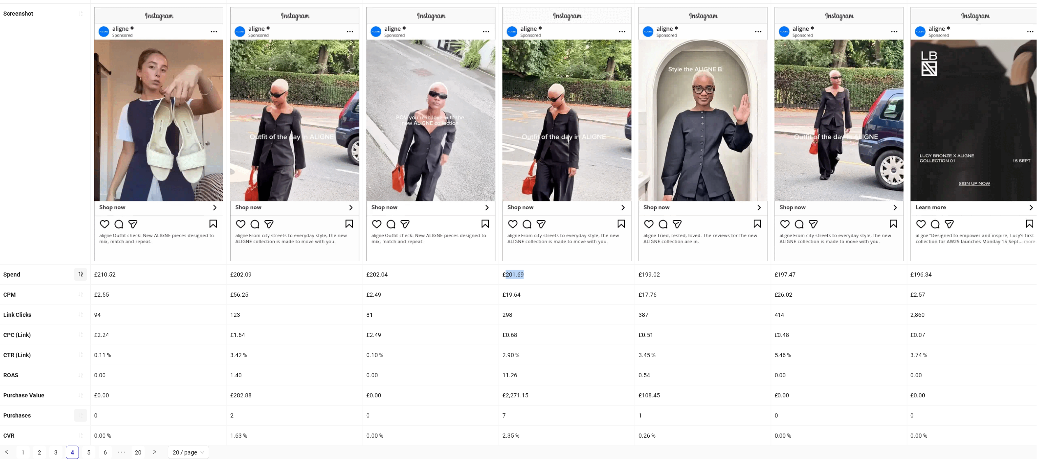
click at [512, 272] on div "£201.69" at bounding box center [567, 275] width 136 height 20
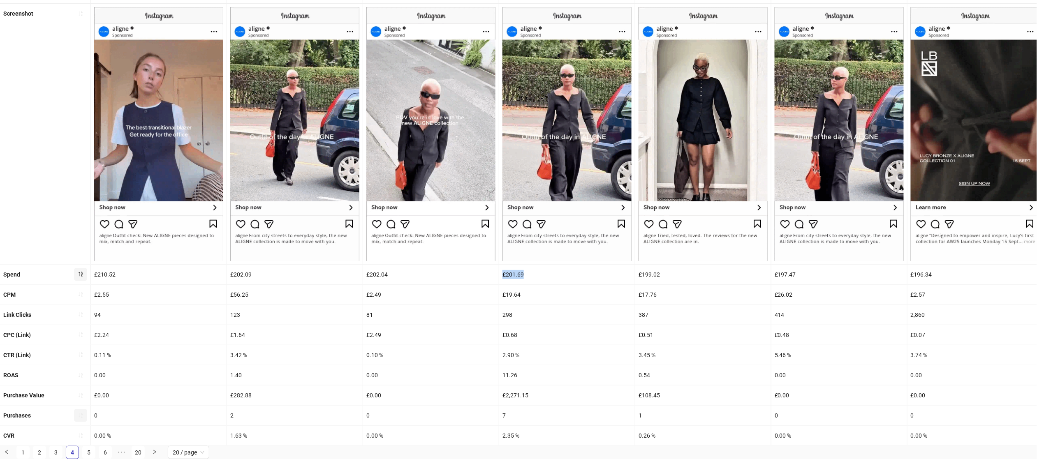
click at [512, 272] on div "£201.69" at bounding box center [567, 275] width 136 height 20
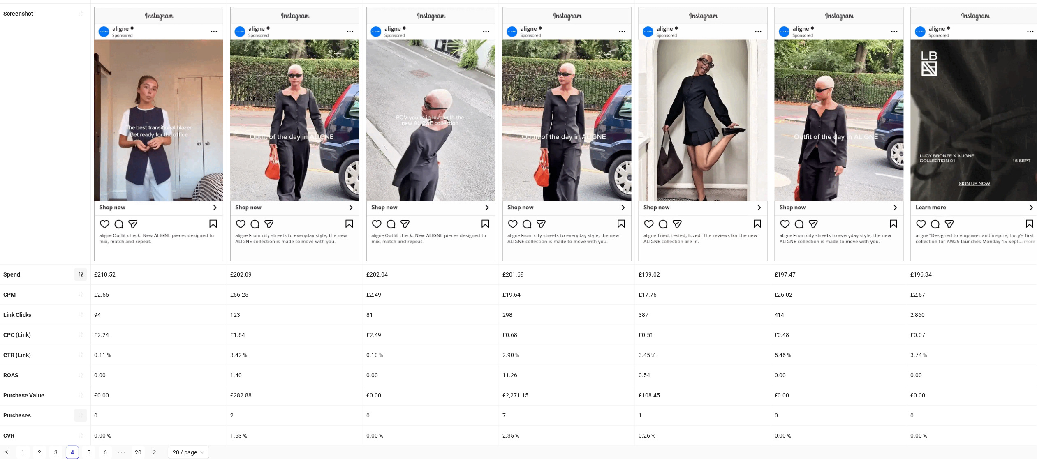
click at [512, 393] on div "£2,271.15" at bounding box center [567, 396] width 136 height 20
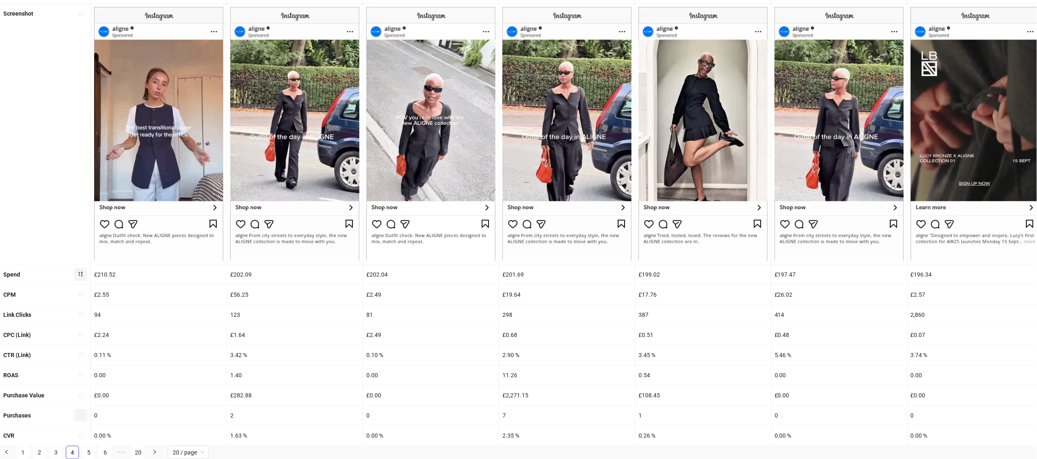
click at [509, 436] on div "2.35 %" at bounding box center [567, 436] width 136 height 20
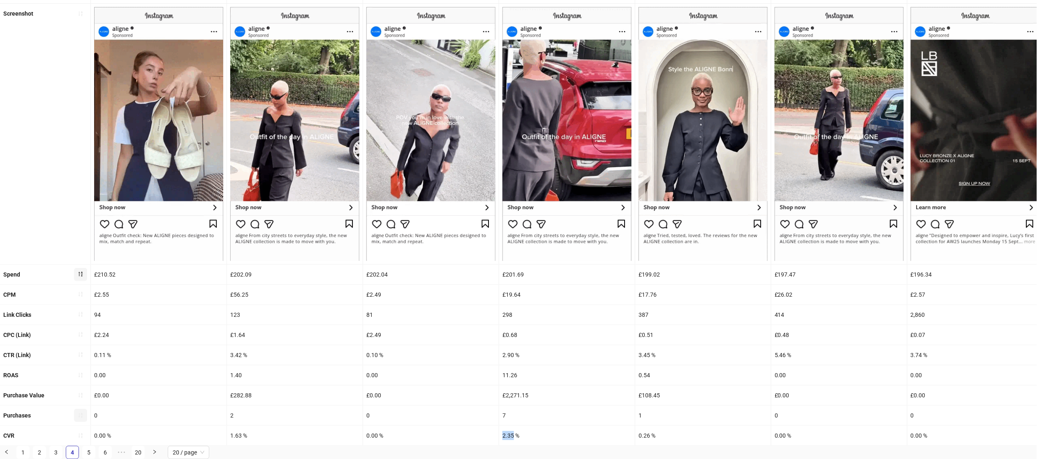
click at [509, 436] on div "2.35 %" at bounding box center [567, 436] width 136 height 20
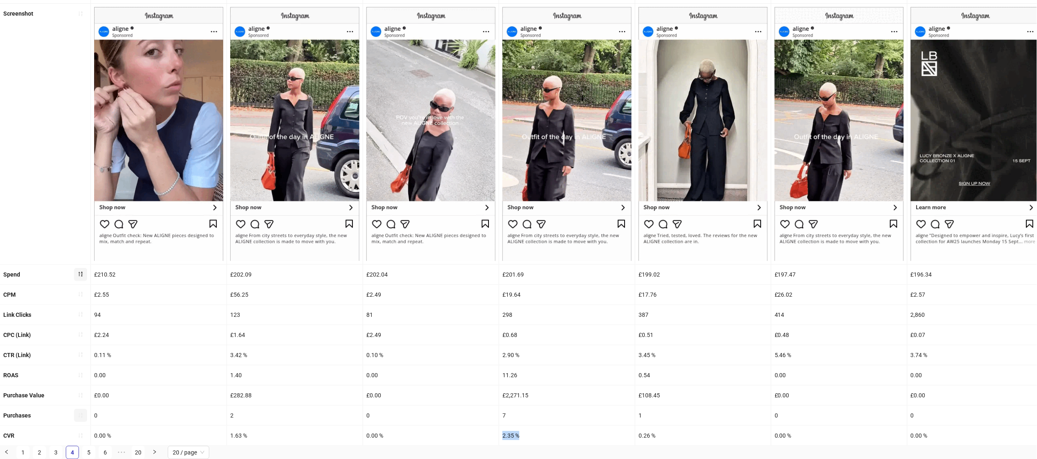
click at [509, 436] on div "2.35 %" at bounding box center [567, 436] width 136 height 20
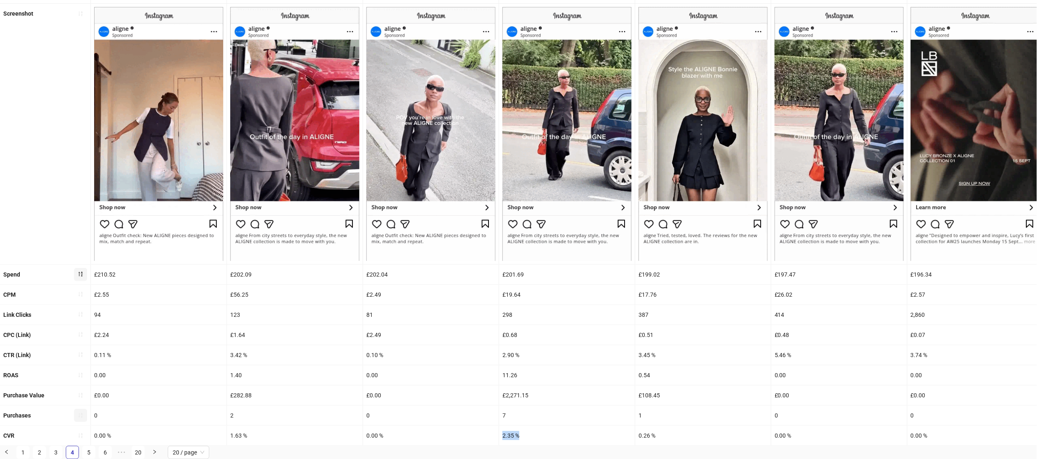
copy div "2.35 %"
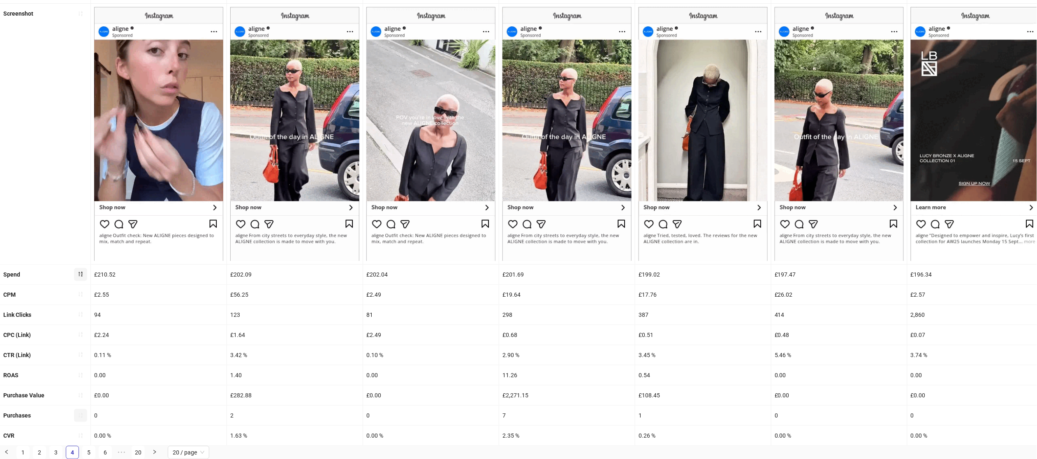
click at [514, 354] on div "2.90 %" at bounding box center [567, 355] width 136 height 20
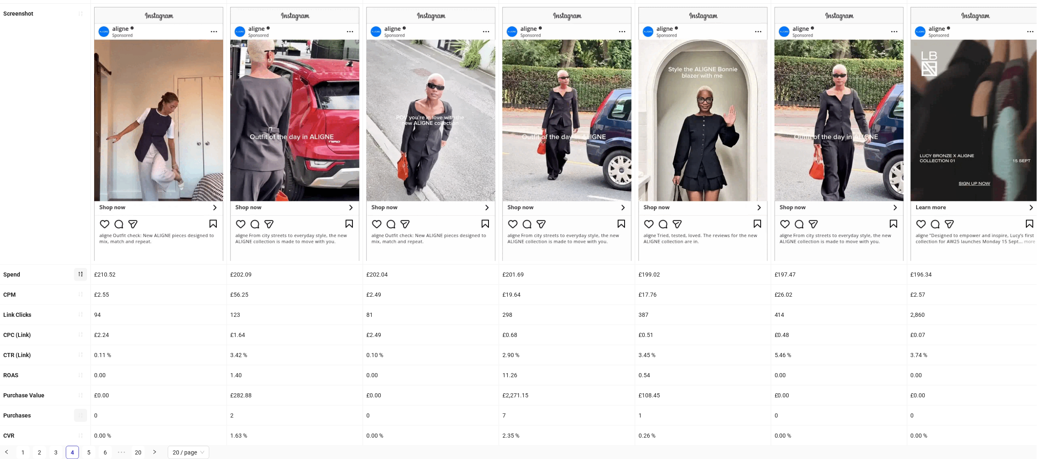
click at [388, 333] on div "£2.49" at bounding box center [431, 335] width 136 height 20
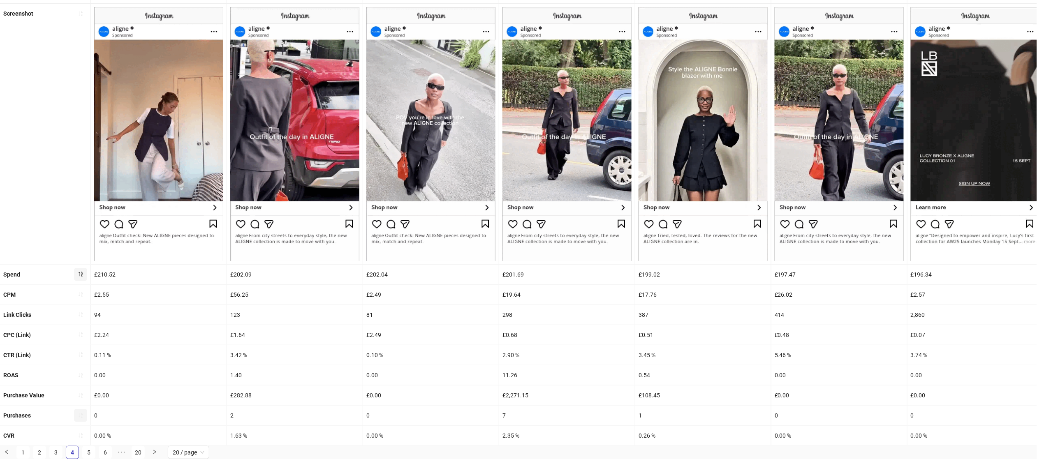
click at [384, 326] on div "£2.49" at bounding box center [431, 335] width 136 height 20
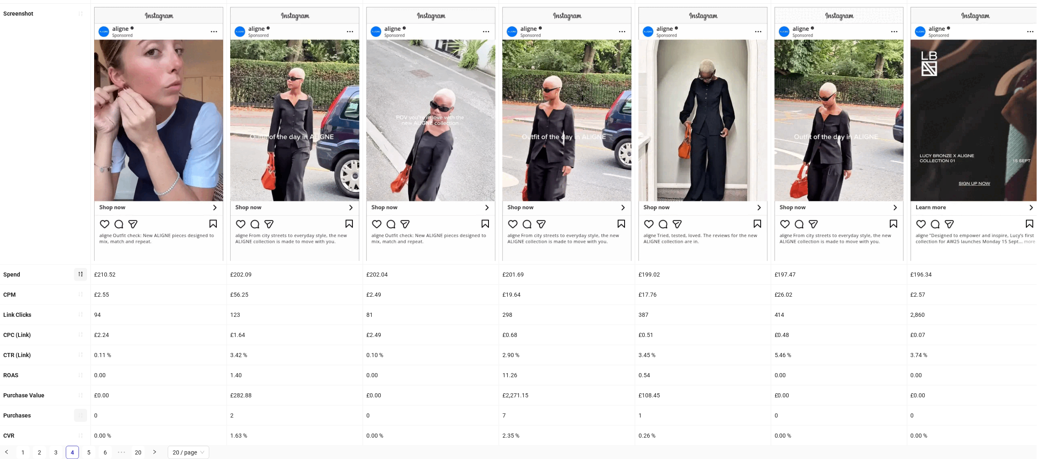
click at [513, 374] on div "11.26" at bounding box center [567, 375] width 136 height 20
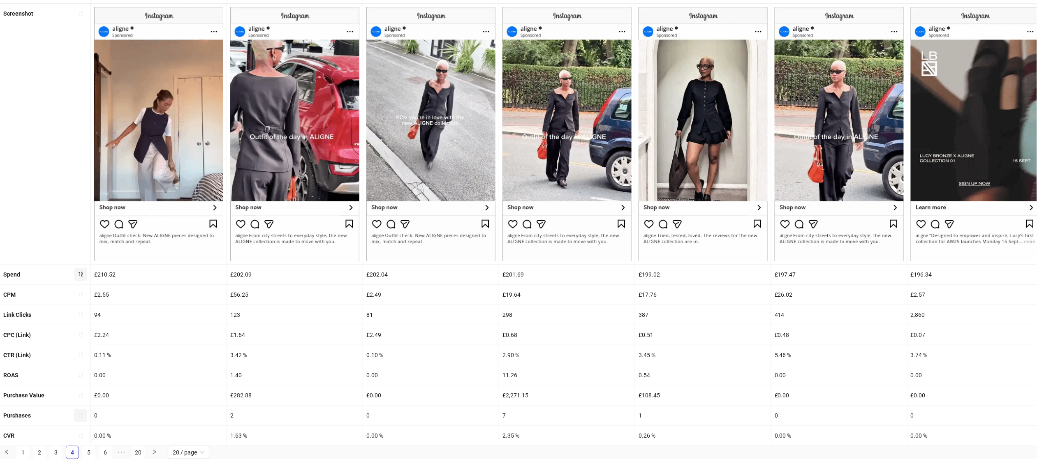
click at [513, 374] on div "11.26" at bounding box center [567, 375] width 136 height 20
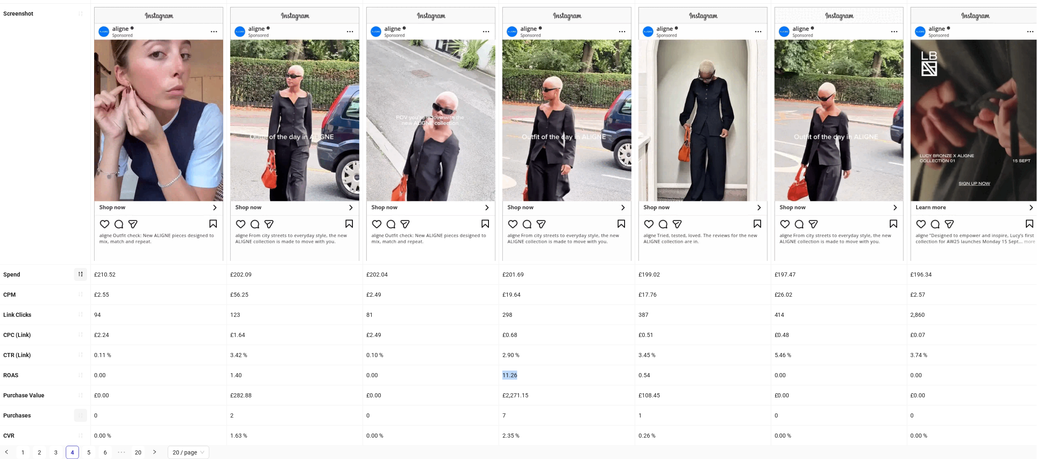
click at [513, 374] on div "11.26" at bounding box center [567, 375] width 136 height 20
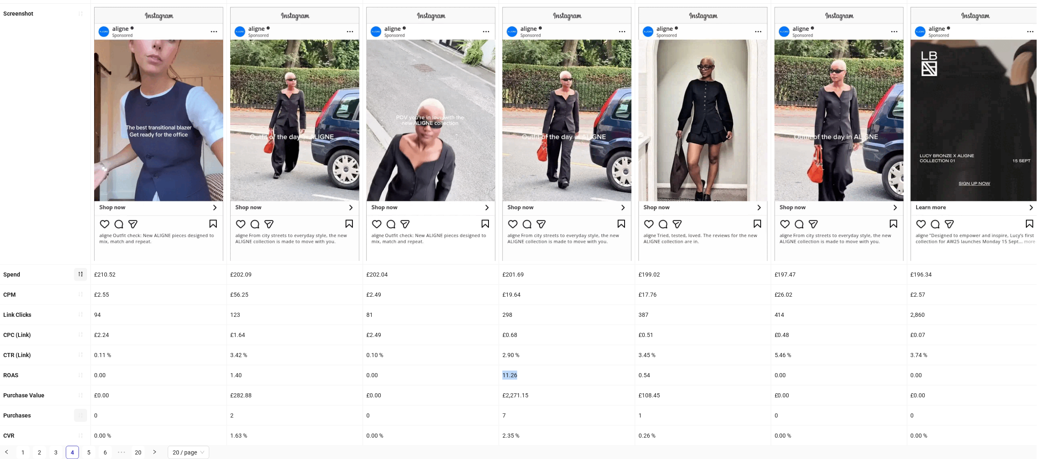
copy div "11.26"
